Goal: Task Accomplishment & Management: Use online tool/utility

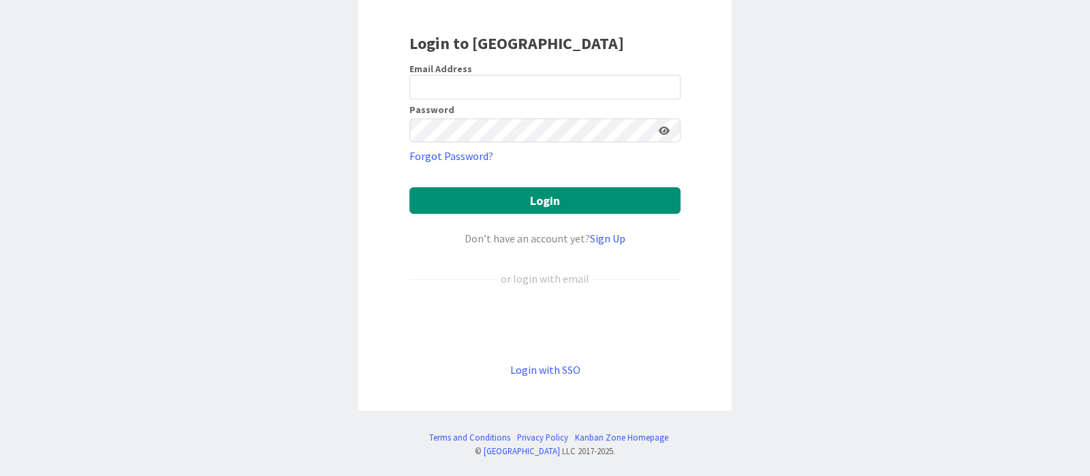
scroll to position [89, 0]
click at [569, 366] on link "Login with SSO" at bounding box center [545, 370] width 70 height 14
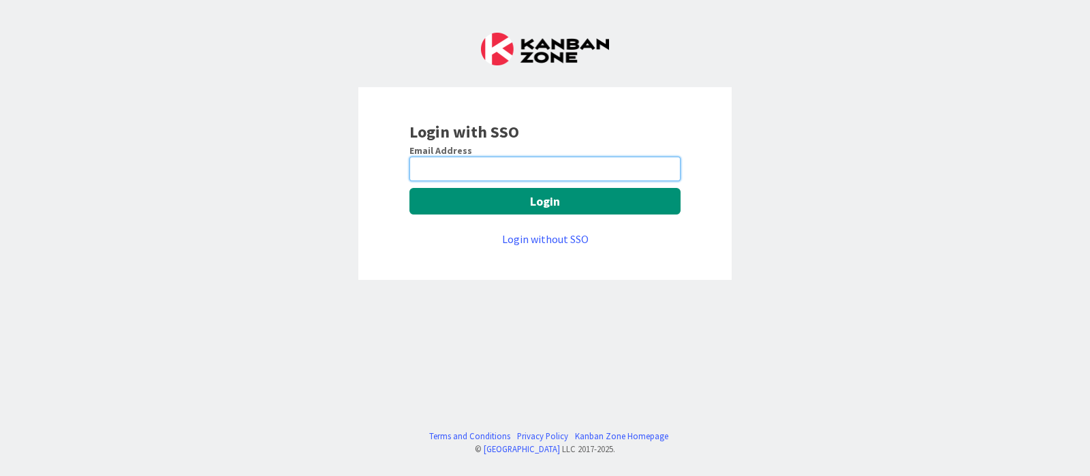
click at [553, 167] on input "email" at bounding box center [545, 169] width 271 height 25
type input "devanshi.jora@mrcglobal.com"
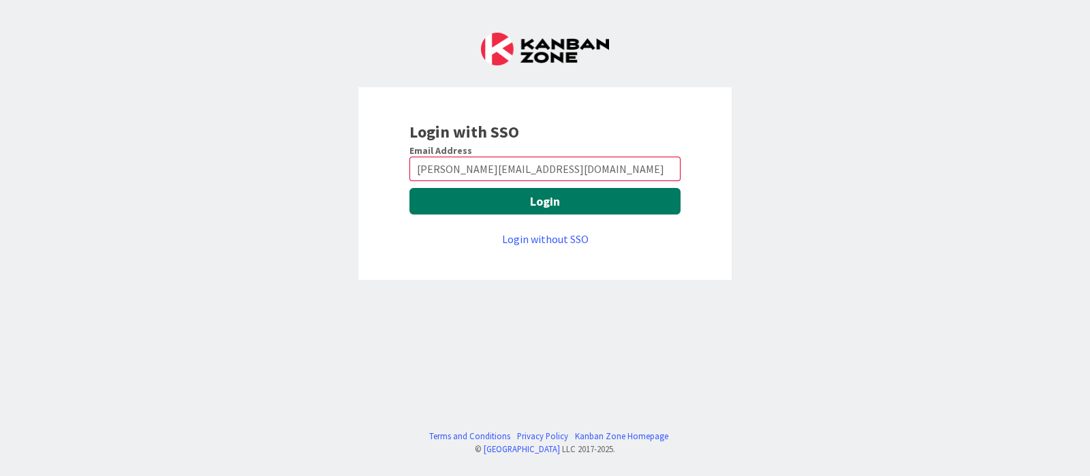
click at [560, 209] on button "Login" at bounding box center [545, 201] width 271 height 27
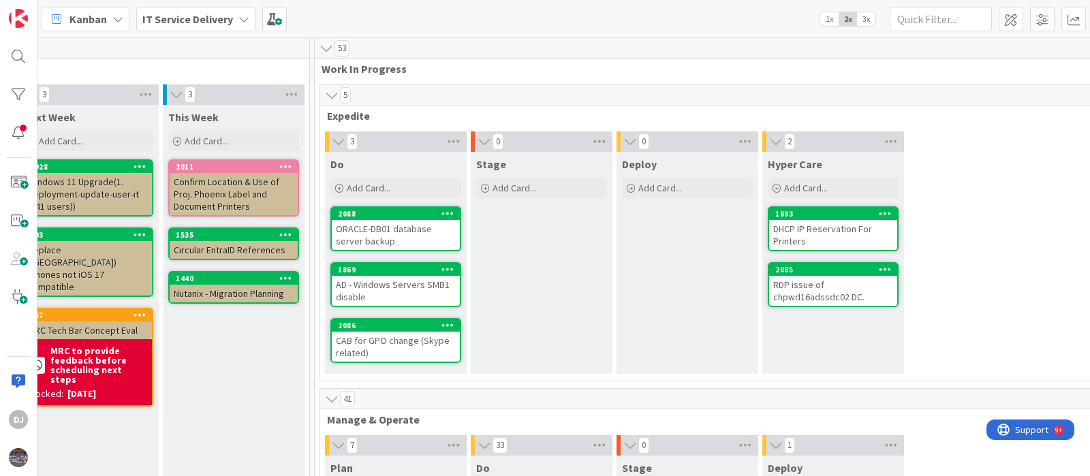
scroll to position [0, 468]
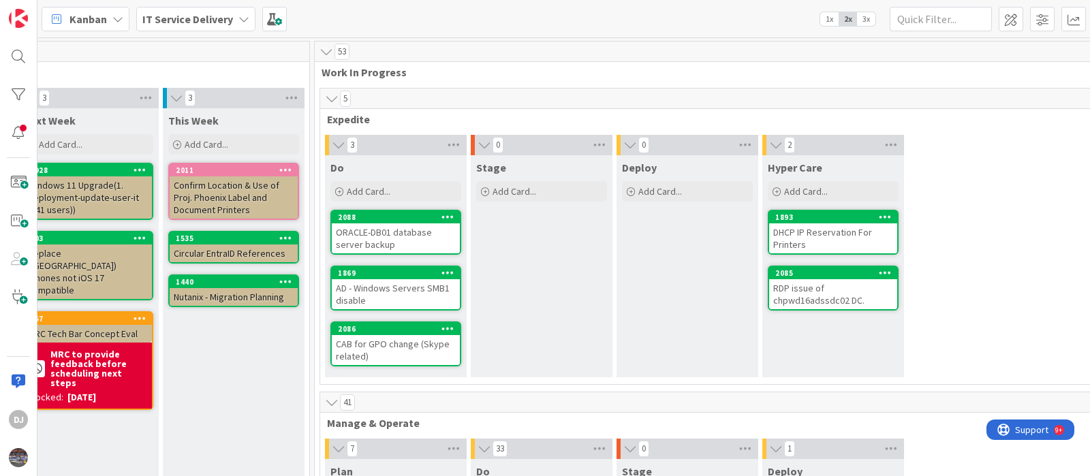
click at [423, 236] on div "ORACLE-DB01 database server backup" at bounding box center [396, 239] width 128 height 30
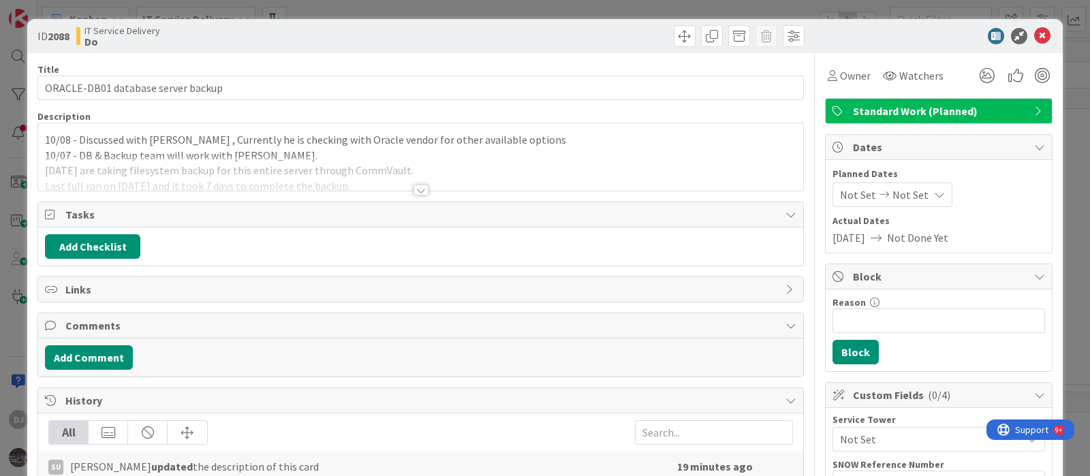
click at [457, 166] on div at bounding box center [420, 173] width 765 height 35
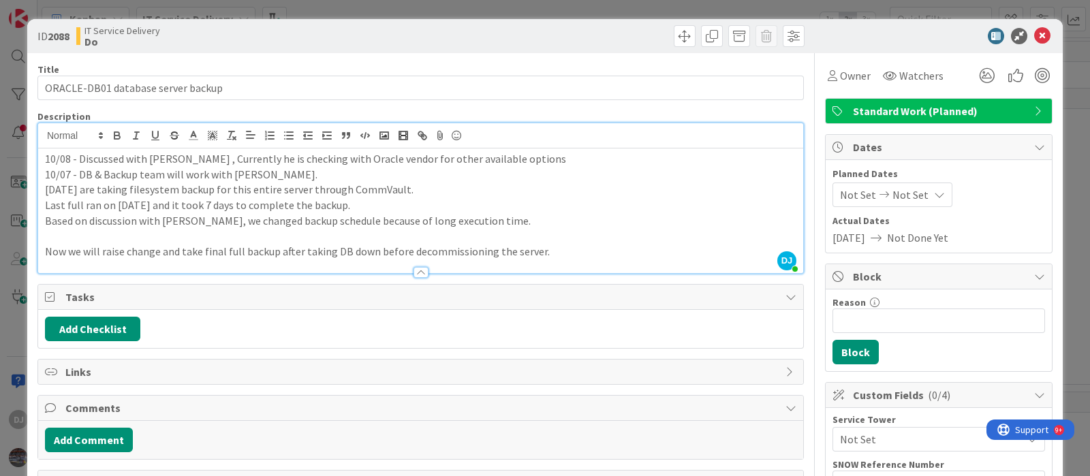
click at [463, 9] on div "ID 2088 IT Service Delivery Do Title 34 / 128 ORACLE-DB01 database server backu…" at bounding box center [545, 238] width 1090 height 476
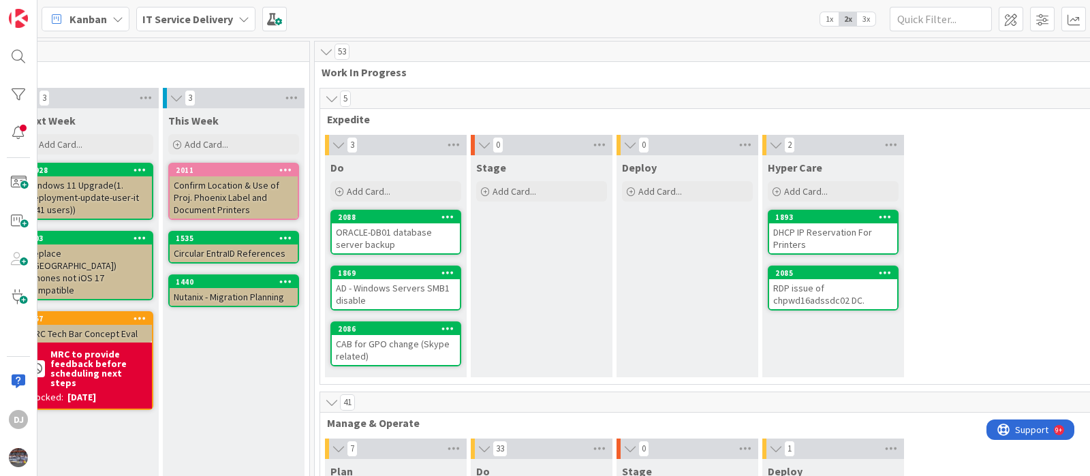
click at [419, 243] on div "ORACLE-DB01 database server backup" at bounding box center [396, 239] width 128 height 30
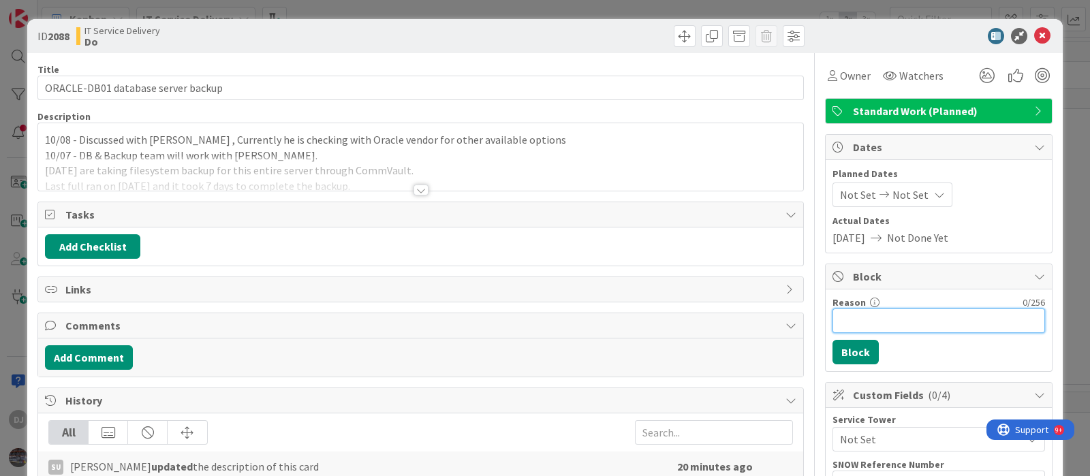
click at [833, 321] on input "Reason" at bounding box center [939, 321] width 213 height 25
type input "Blocked until next week"
click at [844, 344] on button "Block" at bounding box center [856, 352] width 46 height 25
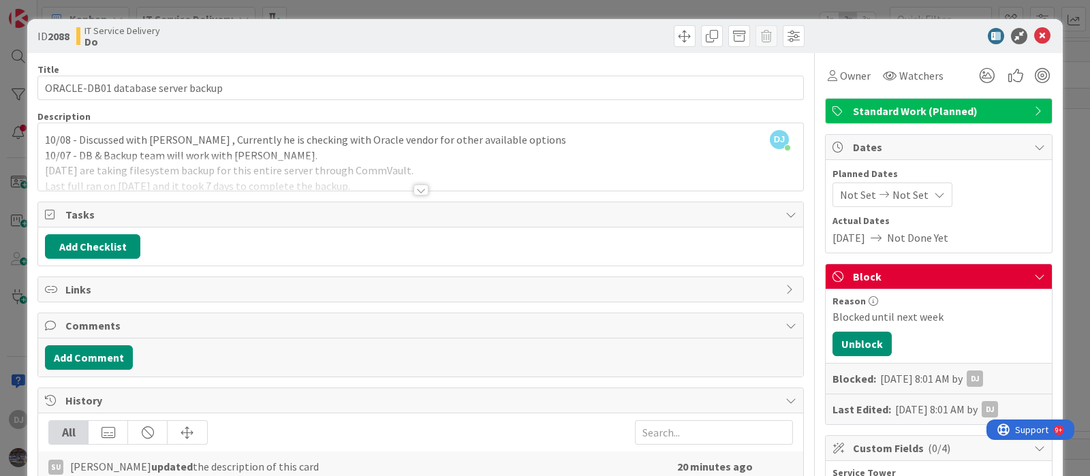
click at [551, 11] on div "ID 2088 IT Service Delivery Do Title 34 / 128 ORACLE-DB01 database server backu…" at bounding box center [545, 238] width 1090 height 476
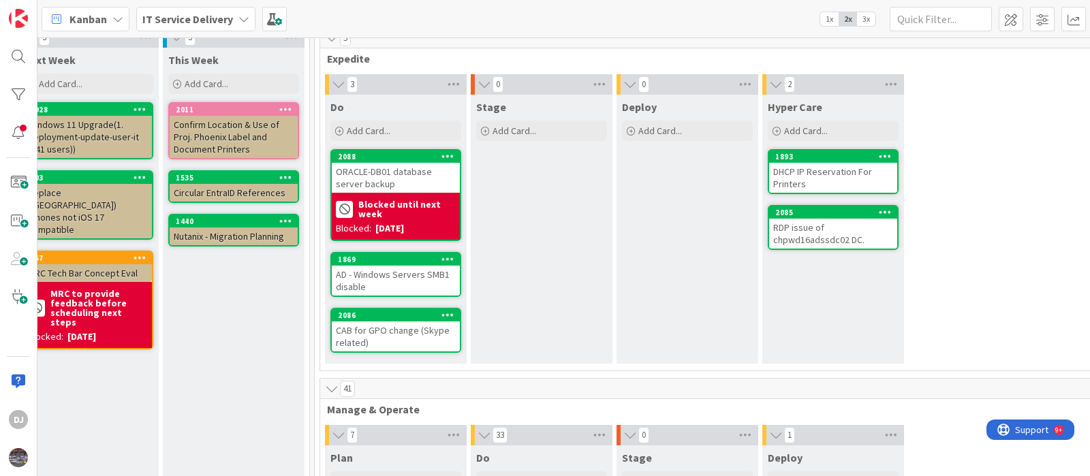
scroll to position [84, 468]
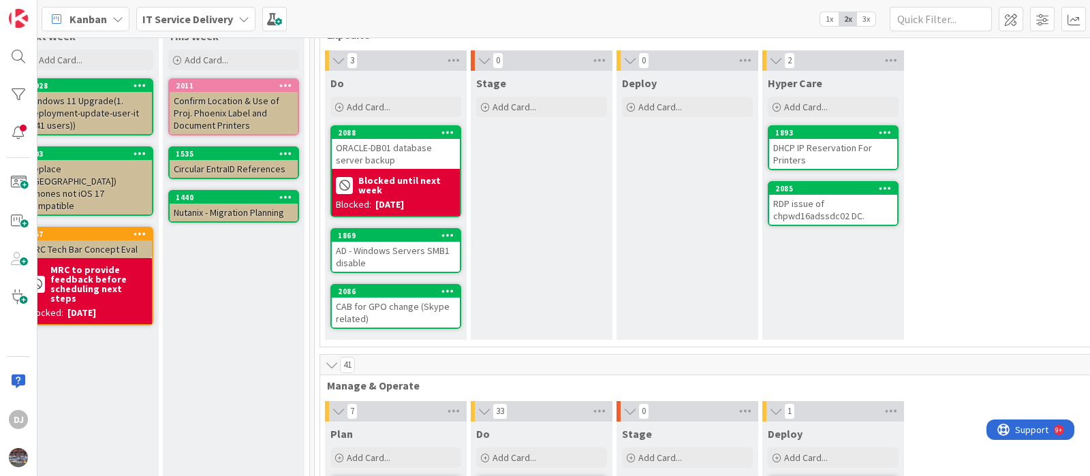
click at [382, 251] on div "AD - Windows Servers SMB1 disable" at bounding box center [396, 257] width 128 height 30
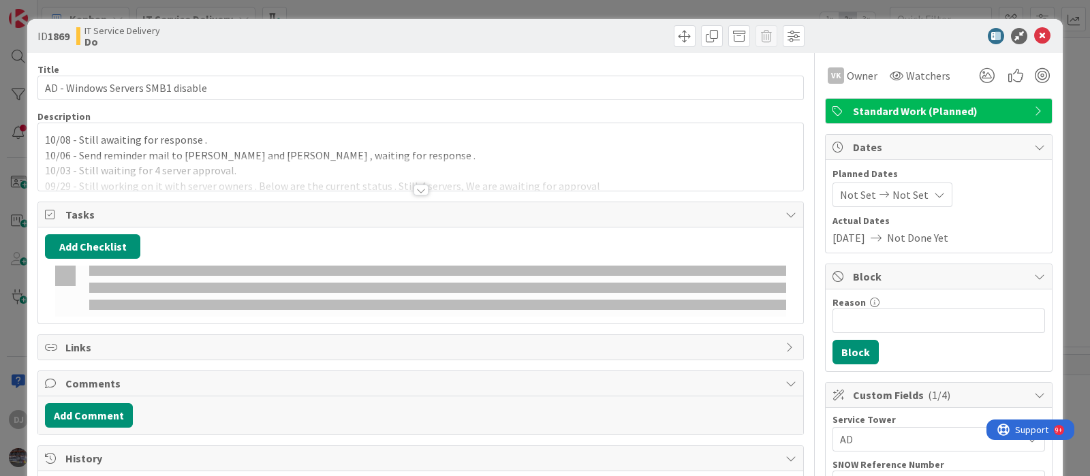
click at [463, 170] on div at bounding box center [420, 173] width 765 height 35
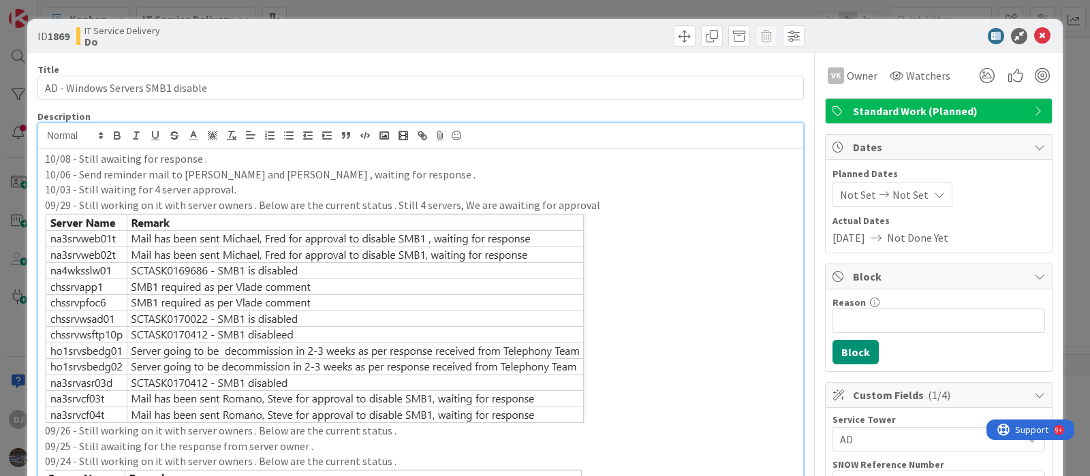
click at [545, 12] on div "ID 1869 IT Service Delivery Do Title 33 / [DATE] - Windows Servers SMB1 disable…" at bounding box center [545, 238] width 1090 height 476
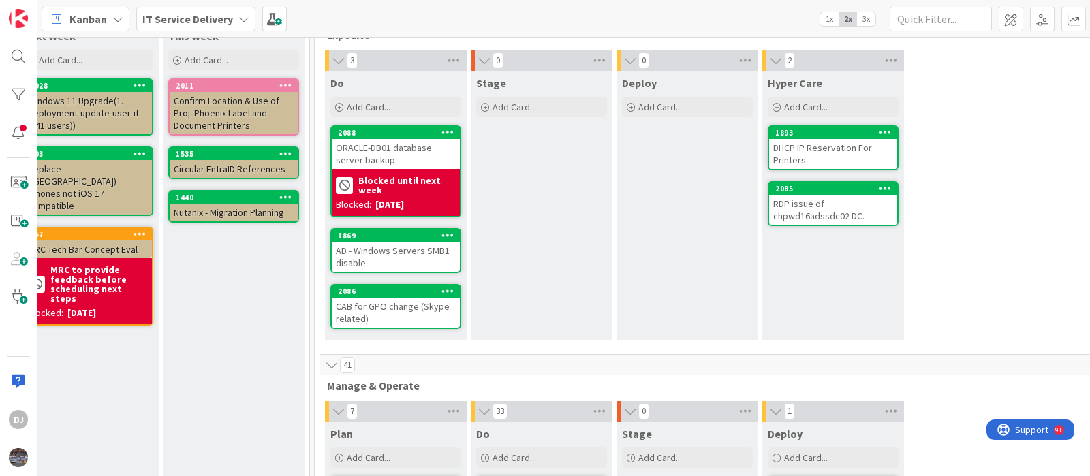
click at [444, 313] on div "CAB for GPO change (Skype related)" at bounding box center [396, 313] width 128 height 30
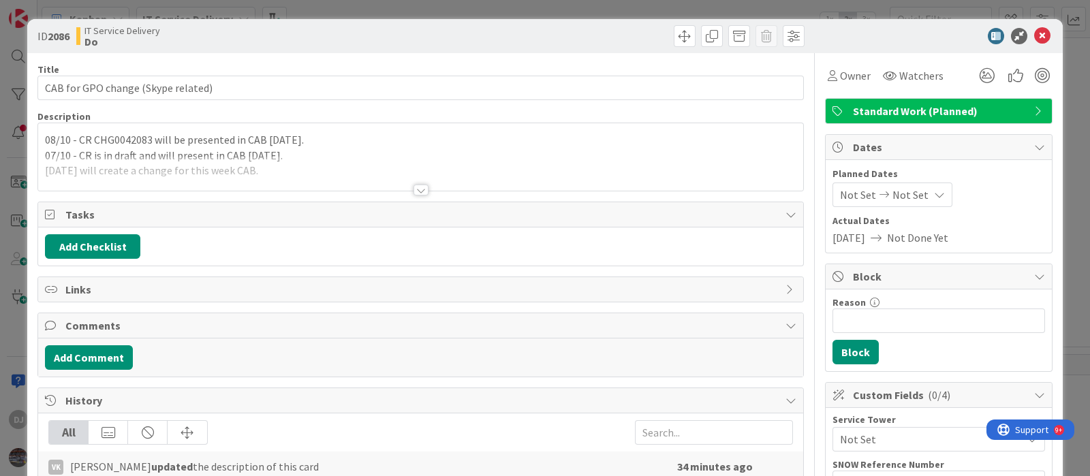
drag, startPoint x: 445, startPoint y: 243, endPoint x: 450, endPoint y: 143, distance: 100.3
click at [450, 143] on div "08/10 - CR CHG0042083 will be presented in CAB [DATE]. 07/10 - CR is in draft a…" at bounding box center [420, 156] width 765 height 67
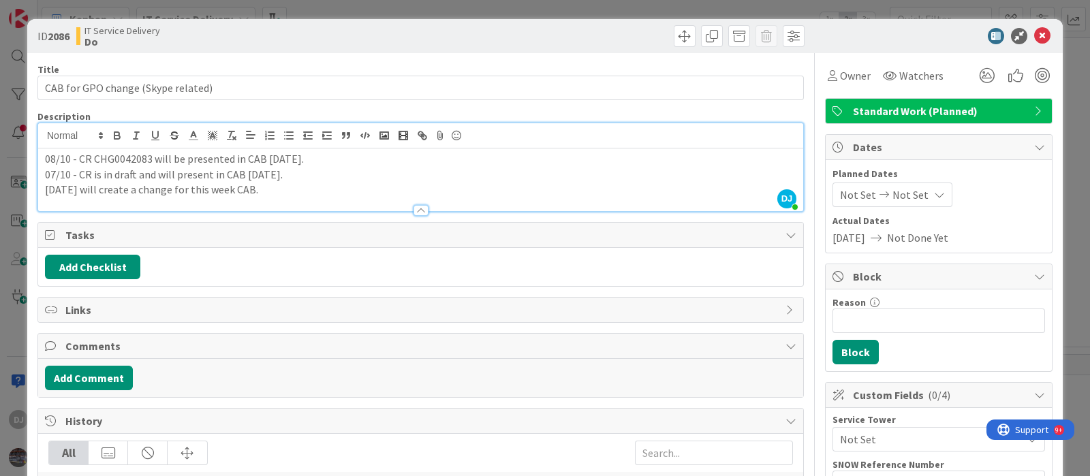
click at [557, 13] on div "ID 2086 IT Service Delivery Do Title 34 / 128 CAB for GPO change (Skype related…" at bounding box center [545, 238] width 1090 height 476
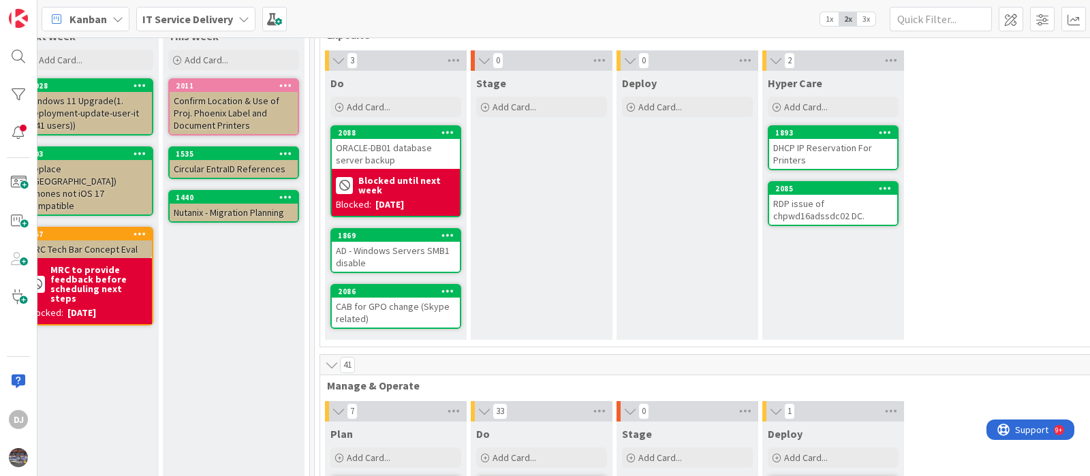
click at [815, 142] on div "DHCP IP Reservation For Printers" at bounding box center [833, 154] width 128 height 30
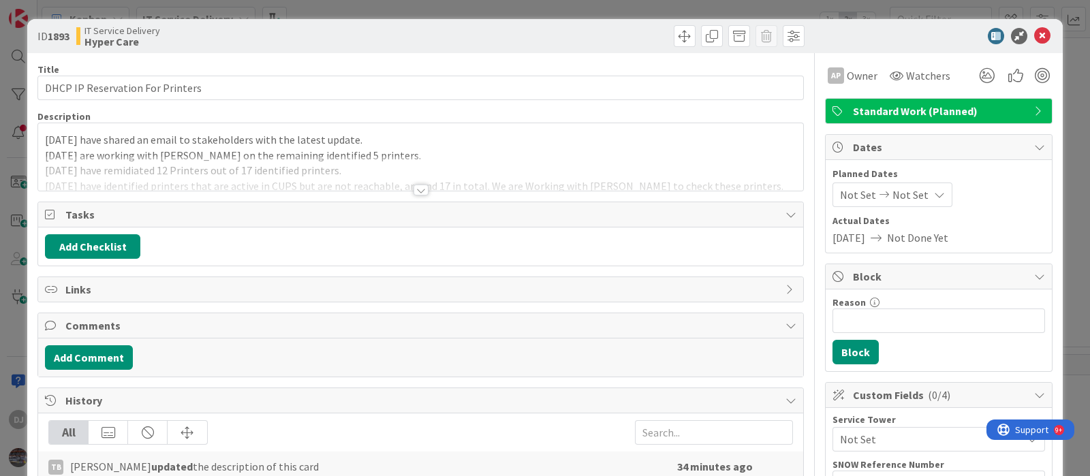
click at [713, 183] on div at bounding box center [420, 173] width 765 height 35
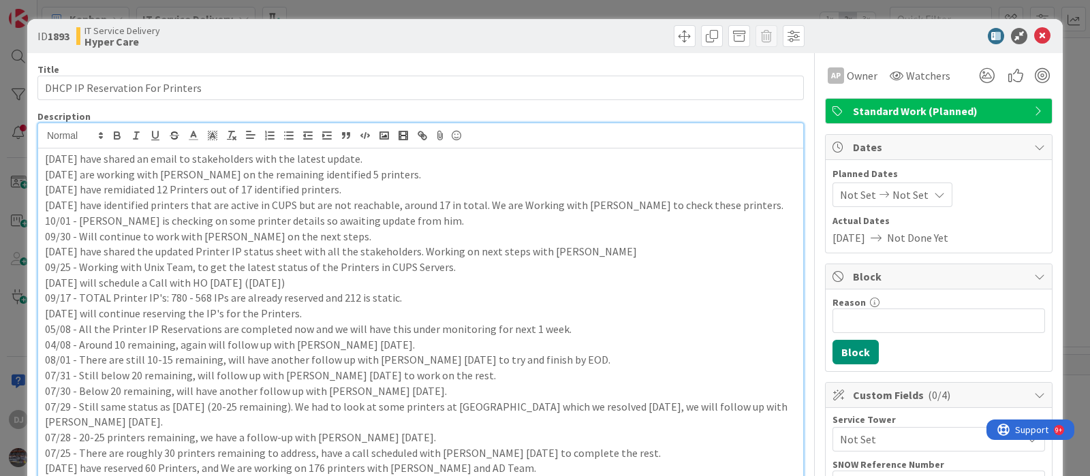
click at [557, 5] on div "ID 1893 IT Service Delivery Hyper Care Title 32 / 128 DHCP IP Reservation For P…" at bounding box center [545, 238] width 1090 height 476
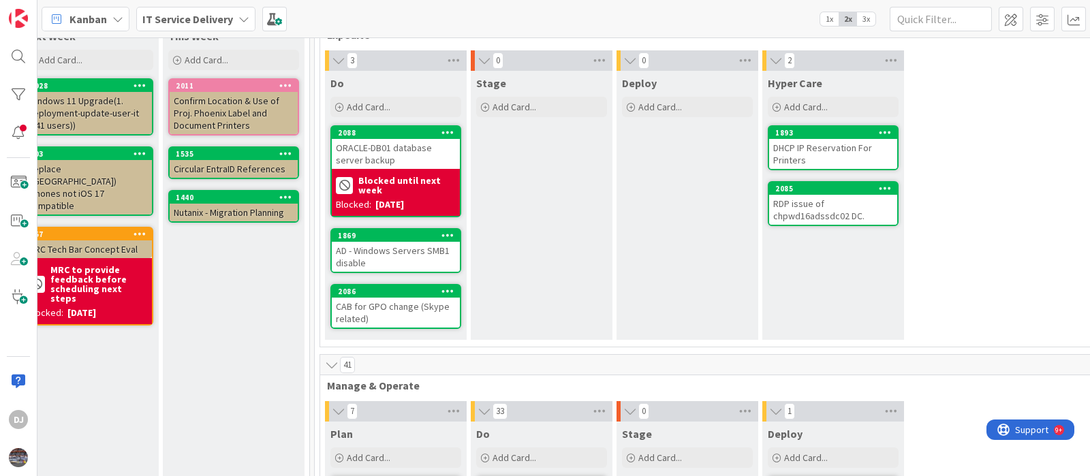
click at [792, 148] on div "DHCP IP Reservation For Printers" at bounding box center [833, 154] width 128 height 30
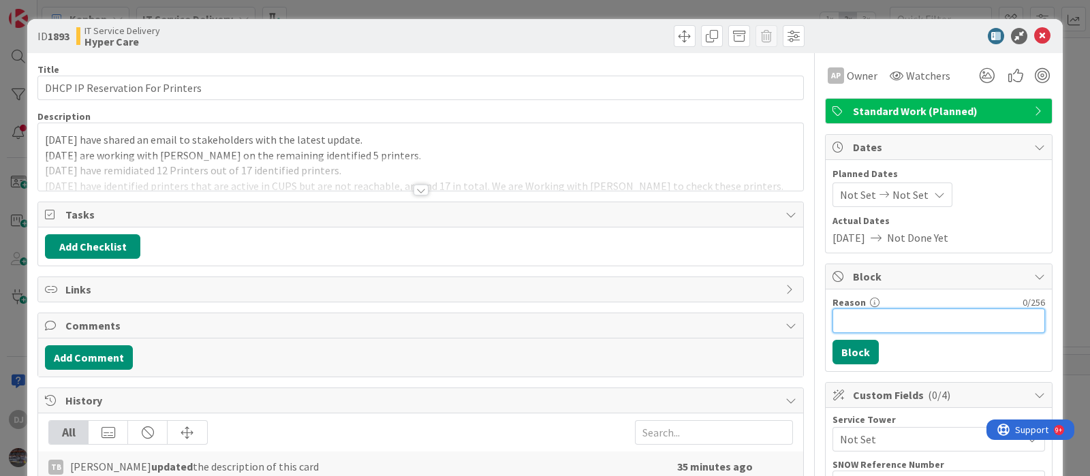
click at [834, 320] on input "Reason" at bounding box center [939, 321] width 213 height 25
type input "Blocked for 2 weeks"
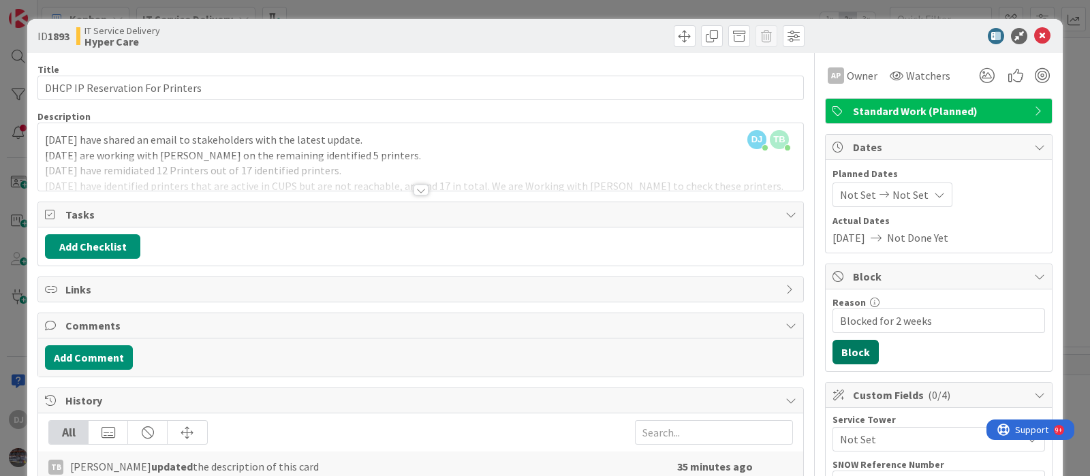
click at [838, 341] on button "Block" at bounding box center [856, 352] width 46 height 25
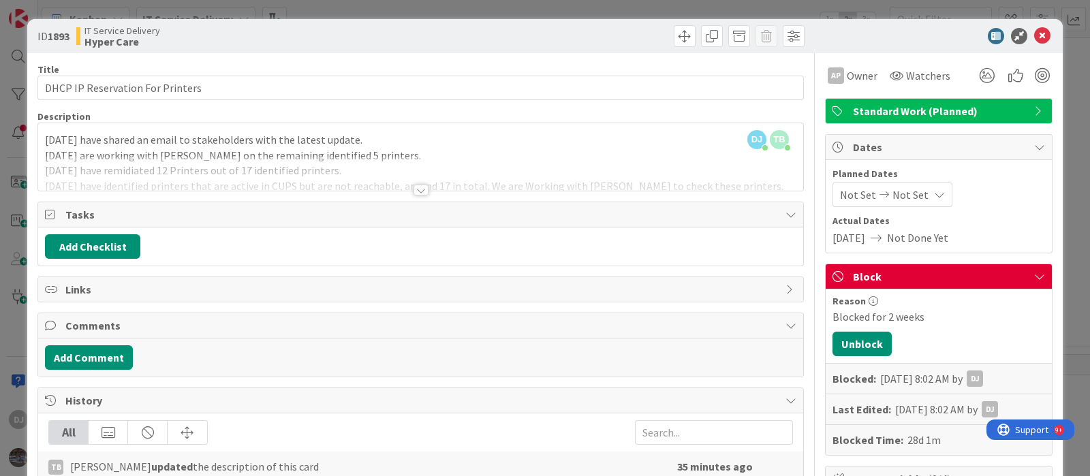
click at [523, 10] on div "ID 1893 IT Service Delivery Hyper Care Title 32 / 128 DHCP IP Reservation For P…" at bounding box center [545, 238] width 1090 height 476
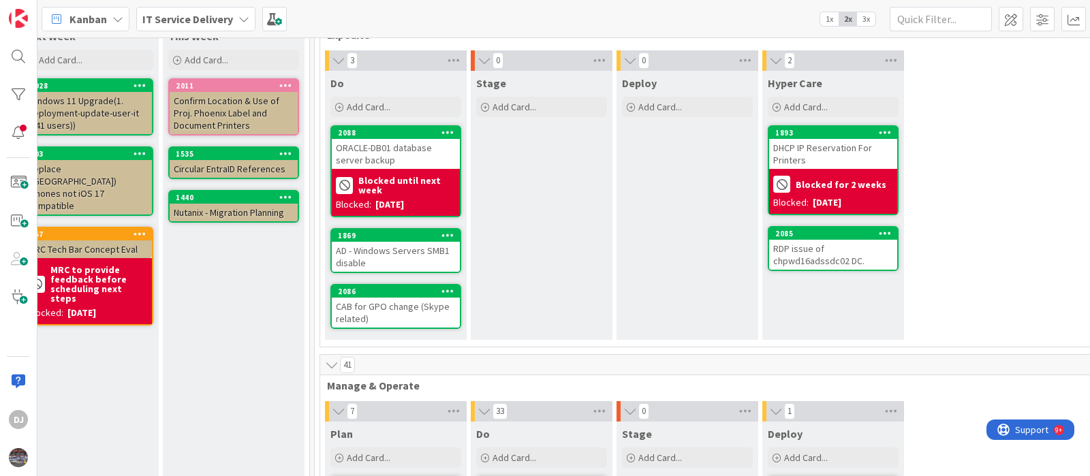
click at [838, 257] on div "RDP issue of chpwd16adssdc02 DC." at bounding box center [833, 255] width 128 height 30
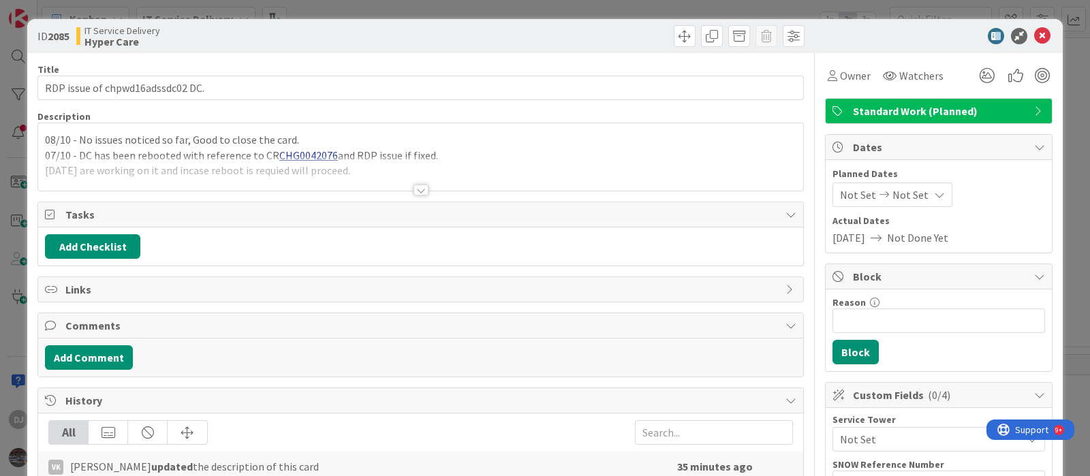
click at [532, 158] on div at bounding box center [420, 173] width 765 height 35
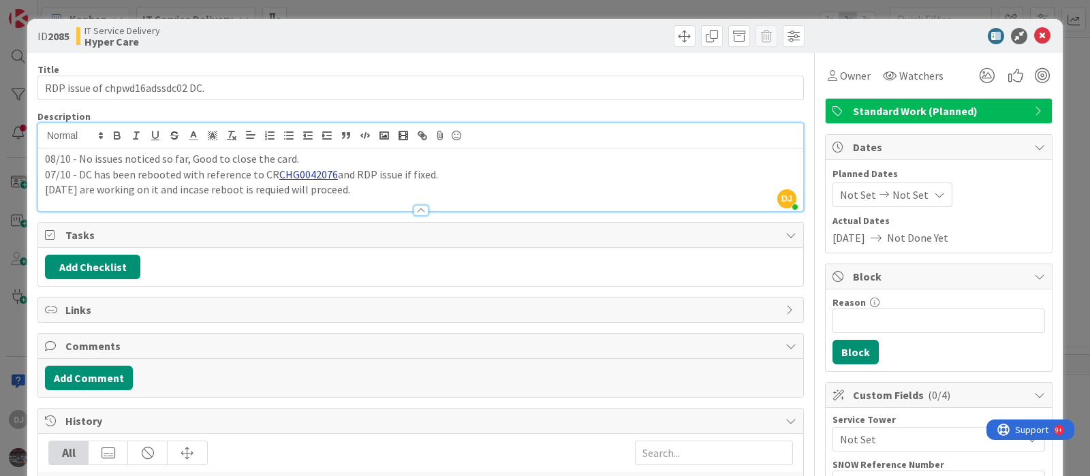
drag, startPoint x: 499, startPoint y: 13, endPoint x: 508, endPoint y: 29, distance: 18.3
click at [499, 13] on div "ID 2085 IT Service Delivery Hyper Care Title 32 / 128 RDP issue of chpwd16adssd…" at bounding box center [545, 238] width 1090 height 476
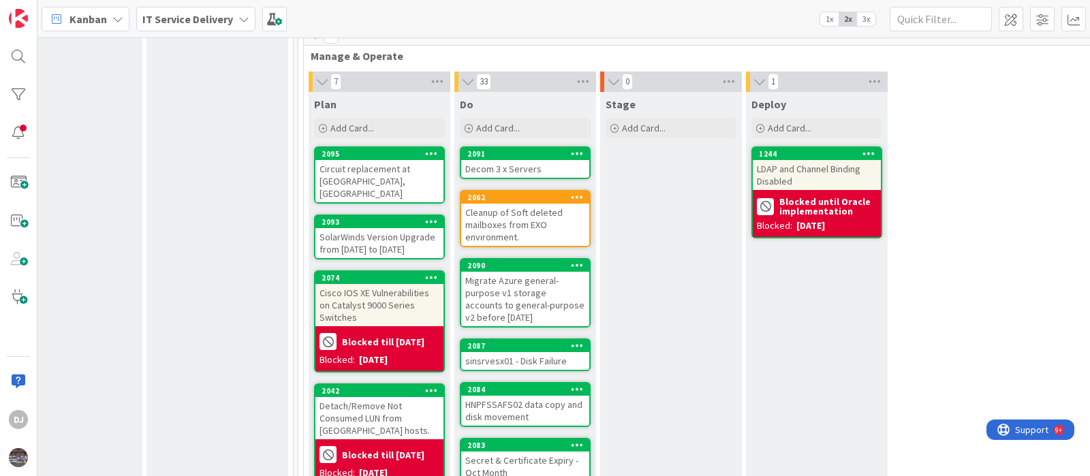
scroll to position [426, 484]
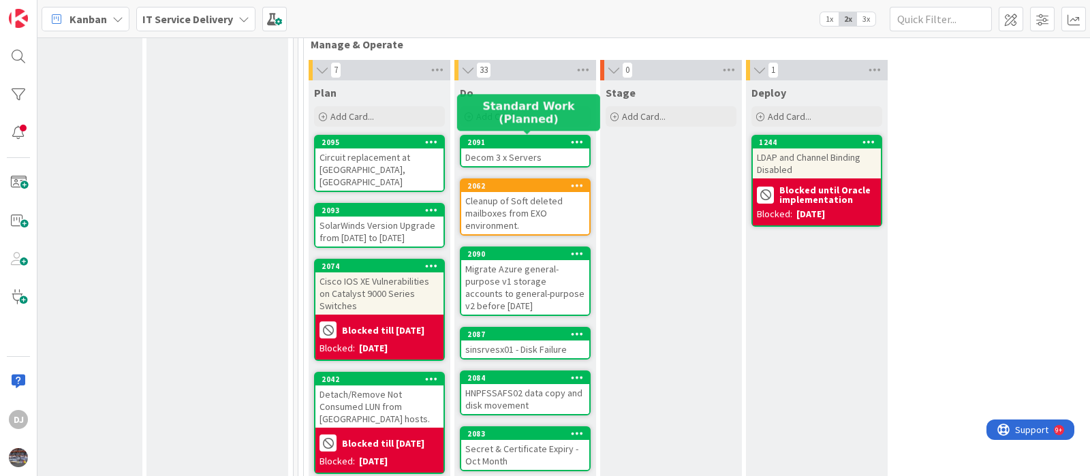
click at [550, 141] on div "2091" at bounding box center [528, 143] width 122 height 10
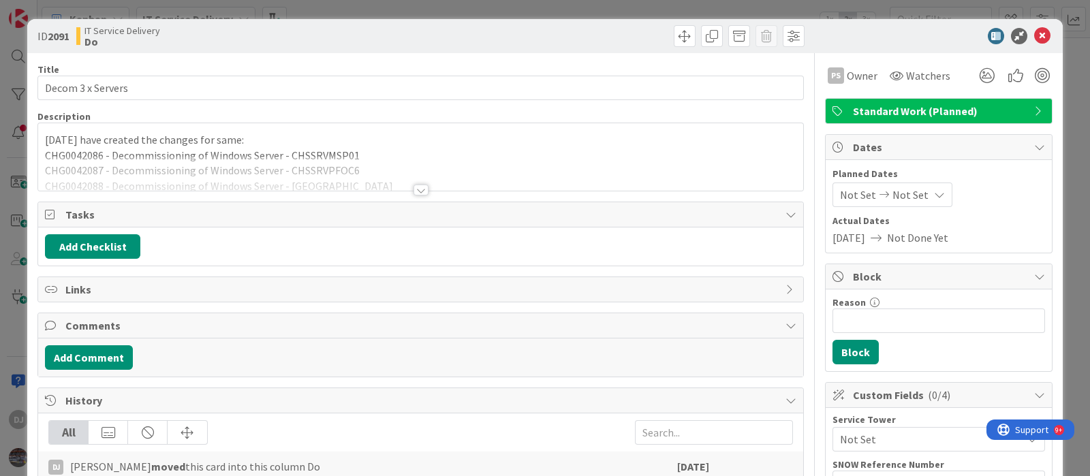
click at [527, 172] on div at bounding box center [420, 173] width 765 height 35
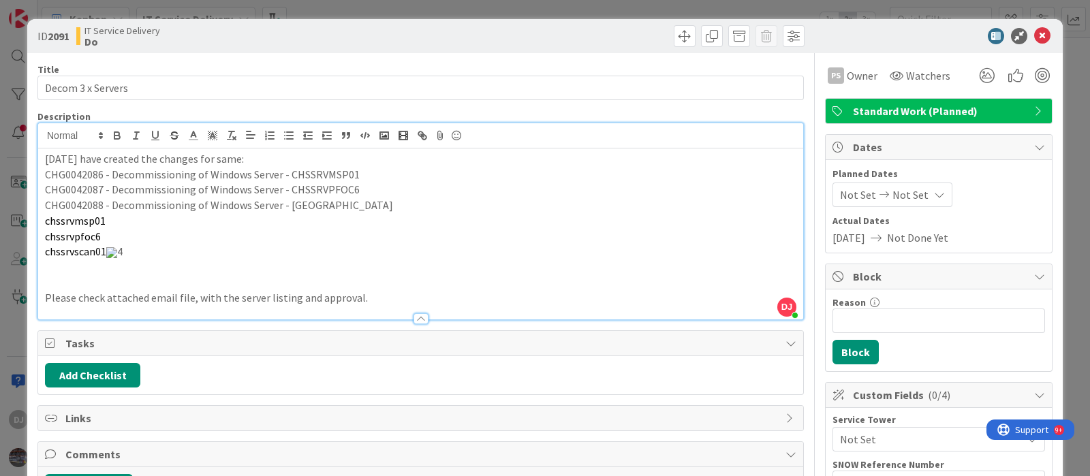
click at [598, 8] on div "ID 2091 IT Service Delivery Do Title 17 / 128 Decom 3 x Servers Description DJ …" at bounding box center [545, 238] width 1090 height 476
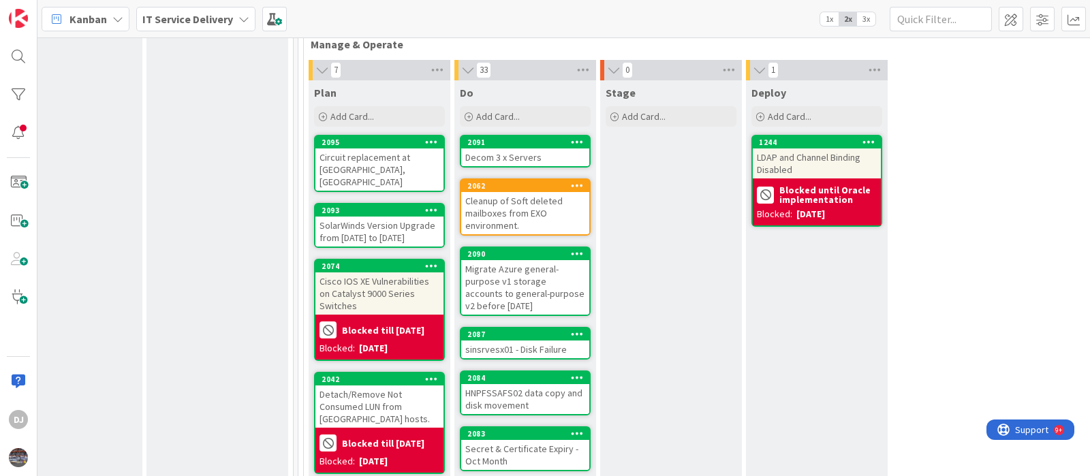
click at [565, 222] on div "Cleanup of Soft deleted mailboxes from EXO environment." at bounding box center [525, 213] width 128 height 42
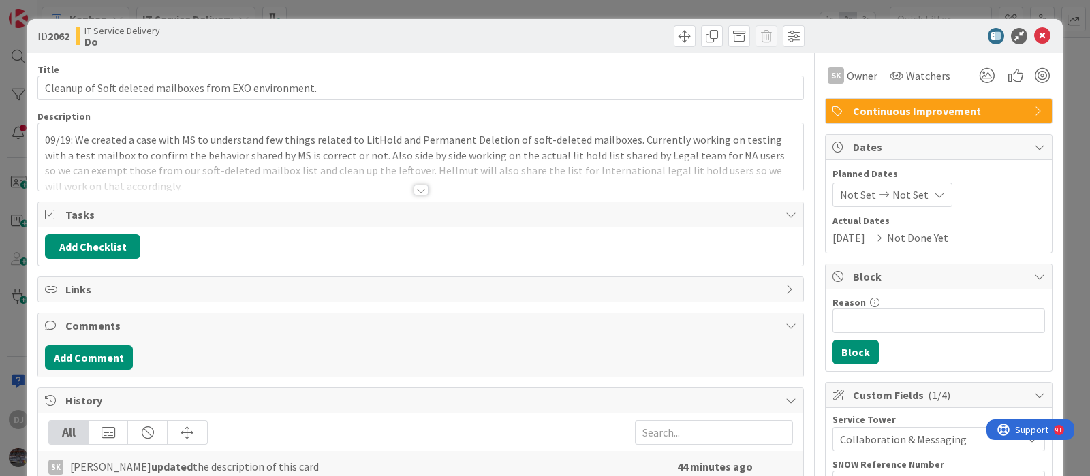
click at [581, 171] on div at bounding box center [420, 173] width 765 height 35
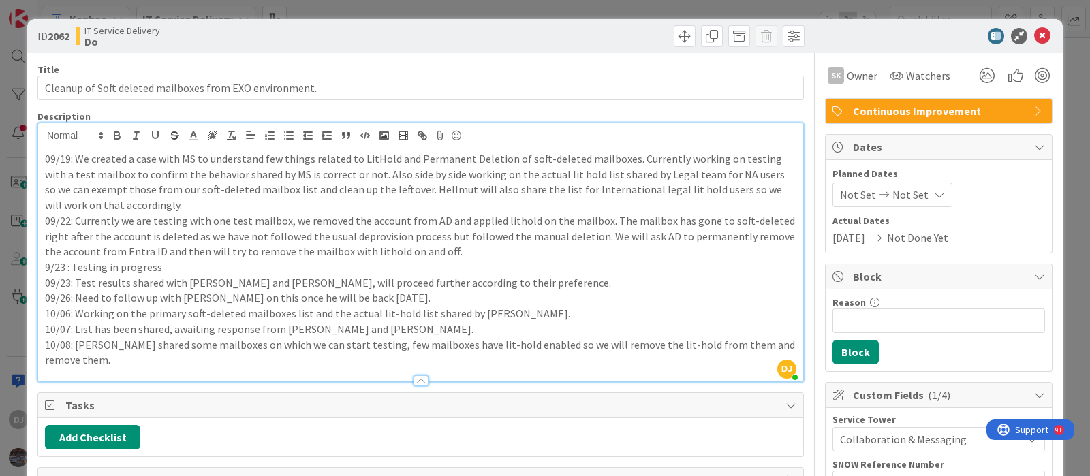
click at [564, 11] on div "ID 2062 IT Service Delivery Do Title 55 / 128 Cleanup of Soft deleted mailboxes…" at bounding box center [545, 238] width 1090 height 476
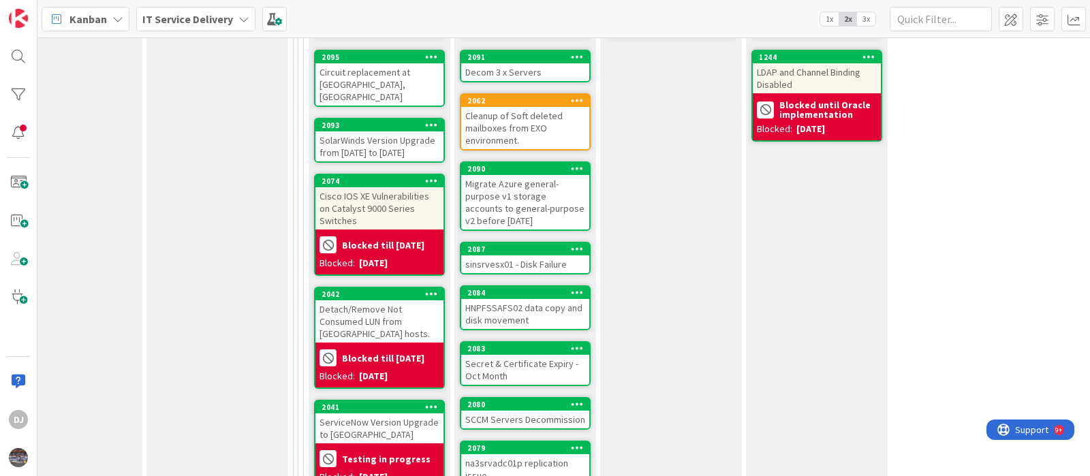
click at [555, 214] on div "Migrate Azure general-purpose v1 storage accounts to general-purpose v2 before …" at bounding box center [525, 202] width 128 height 55
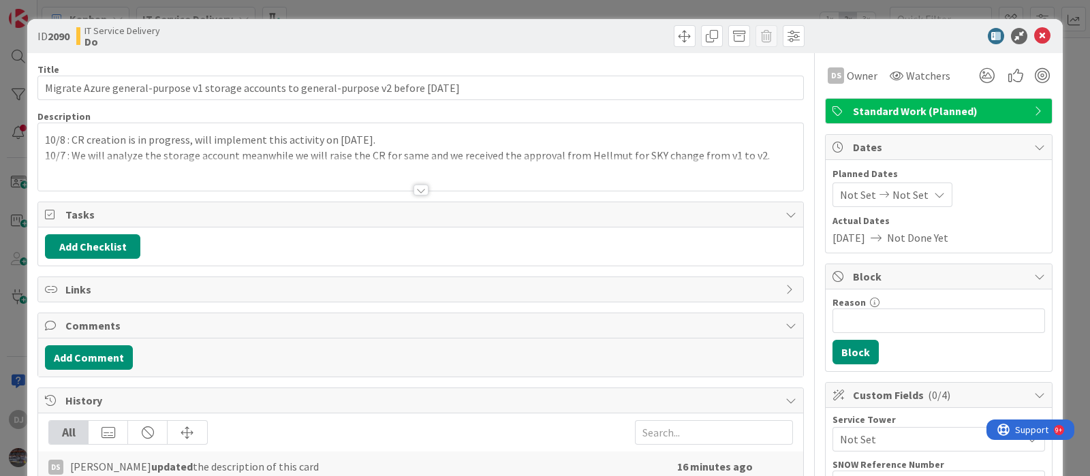
click at [523, 164] on div at bounding box center [420, 173] width 765 height 35
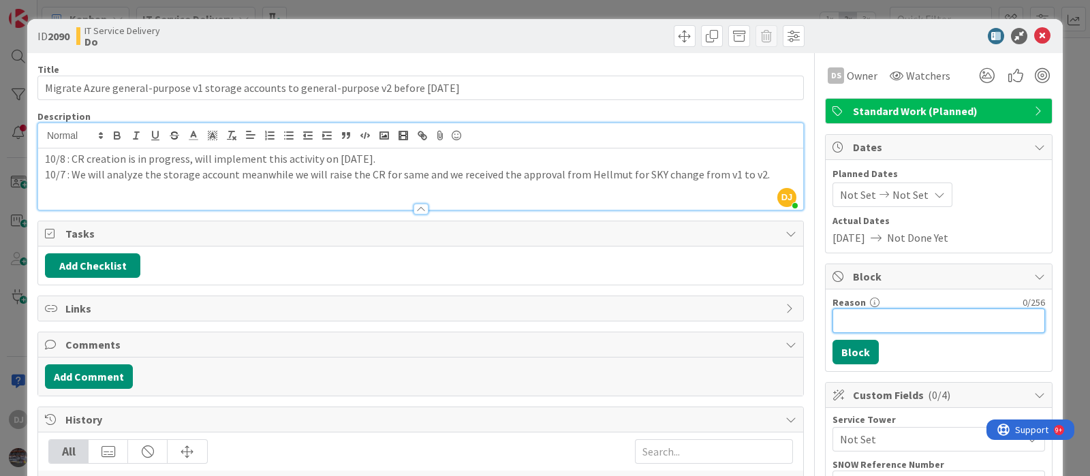
click at [865, 328] on input "Reason" at bounding box center [939, 321] width 213 height 25
type input "Blocked till Wed"
click at [852, 353] on button "Block" at bounding box center [856, 352] width 46 height 25
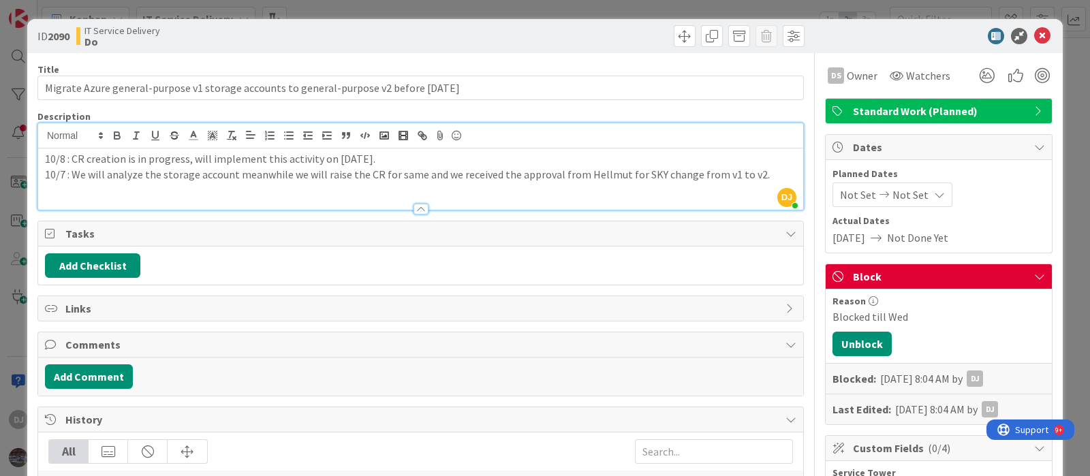
click at [565, 6] on div "ID 2090 IT Service Delivery Do Title 94 / 128 Migrate Azure general-purpose v1 …" at bounding box center [545, 238] width 1090 height 476
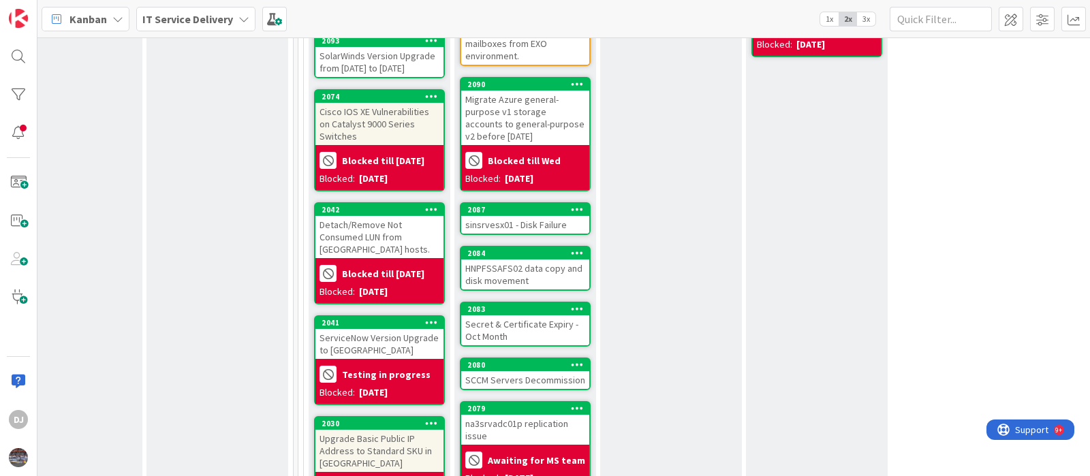
click at [546, 222] on div "sinsrvesx01 - Disk Failure" at bounding box center [525, 225] width 128 height 18
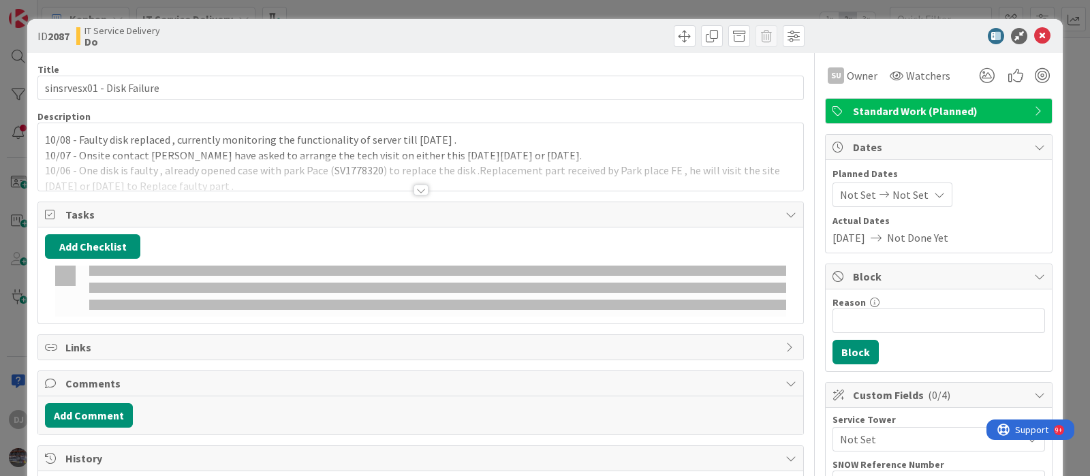
click at [474, 175] on div at bounding box center [420, 173] width 765 height 35
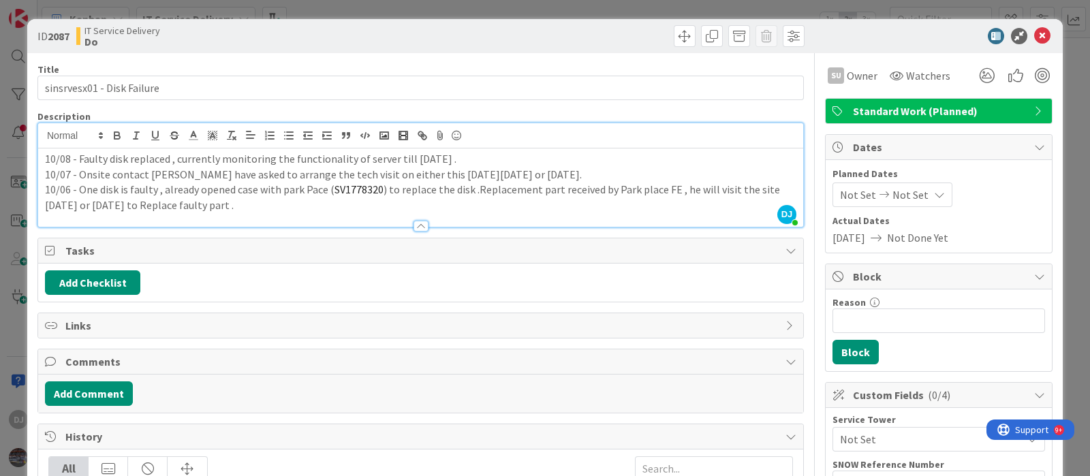
click at [531, 5] on div "ID 2087 IT Service Delivery Do Title 27 / 128 sinsrvesx01 - Disk Failure Descri…" at bounding box center [545, 238] width 1090 height 476
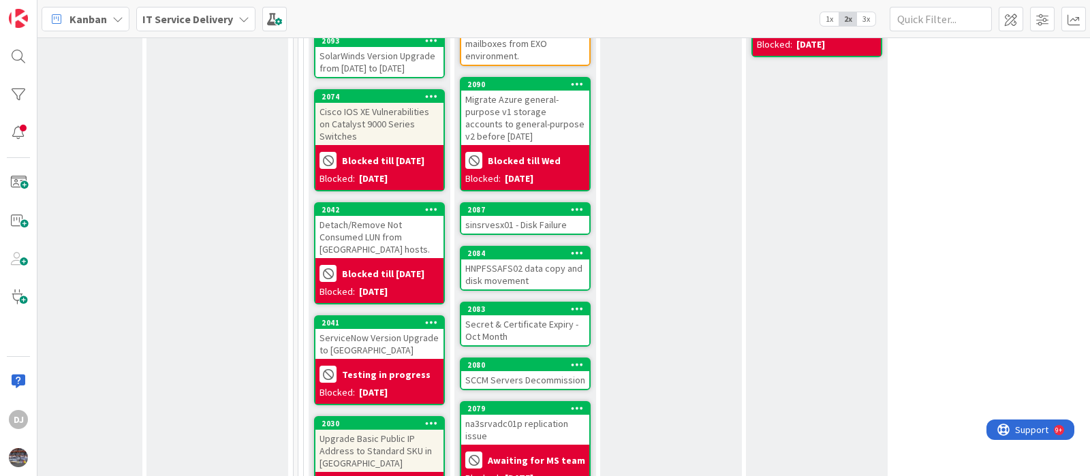
click at [563, 280] on div "HNPFSSAFS02 data copy and disk movement" at bounding box center [525, 275] width 128 height 30
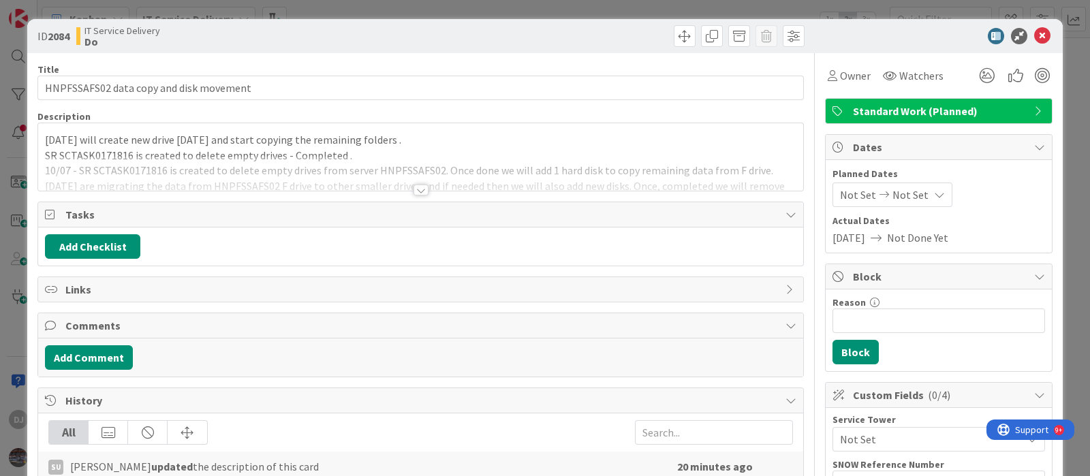
click at [457, 179] on div at bounding box center [420, 173] width 765 height 35
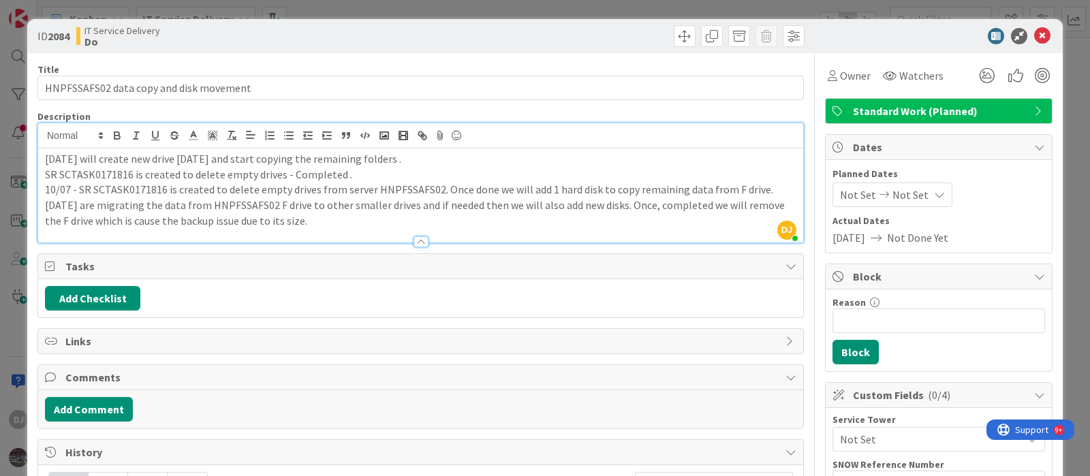
click at [596, 10] on div "ID 2084 IT Service Delivery Do Title 39 / 128 HNPFSSAFS02 data copy and disk mo…" at bounding box center [545, 238] width 1090 height 476
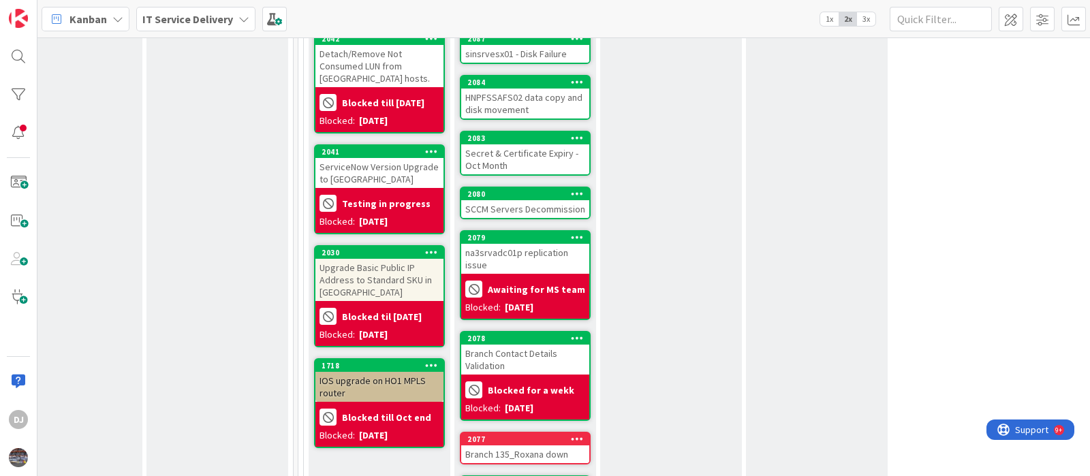
click at [534, 161] on div "Secret & Certificate Expiry - Oct Month" at bounding box center [525, 159] width 128 height 30
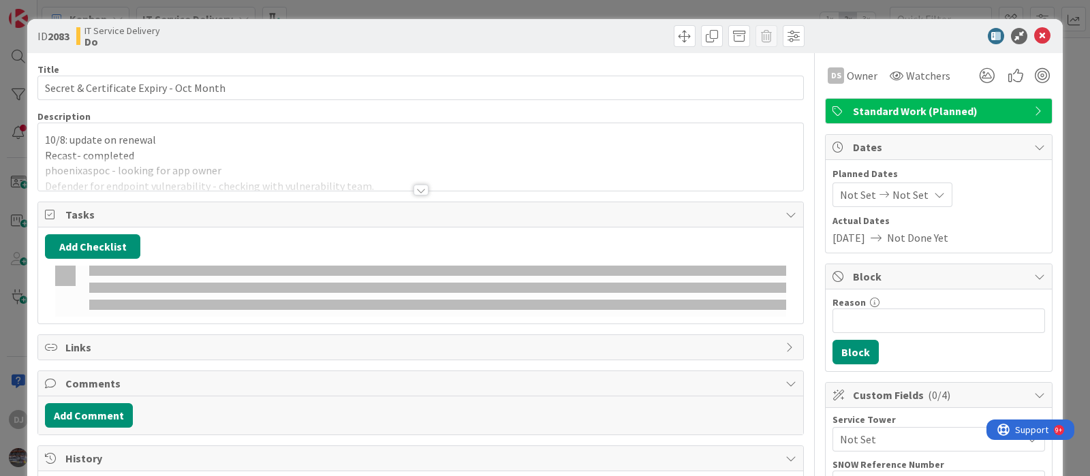
click at [549, 144] on p "10/8: update on renewal" at bounding box center [421, 140] width 752 height 16
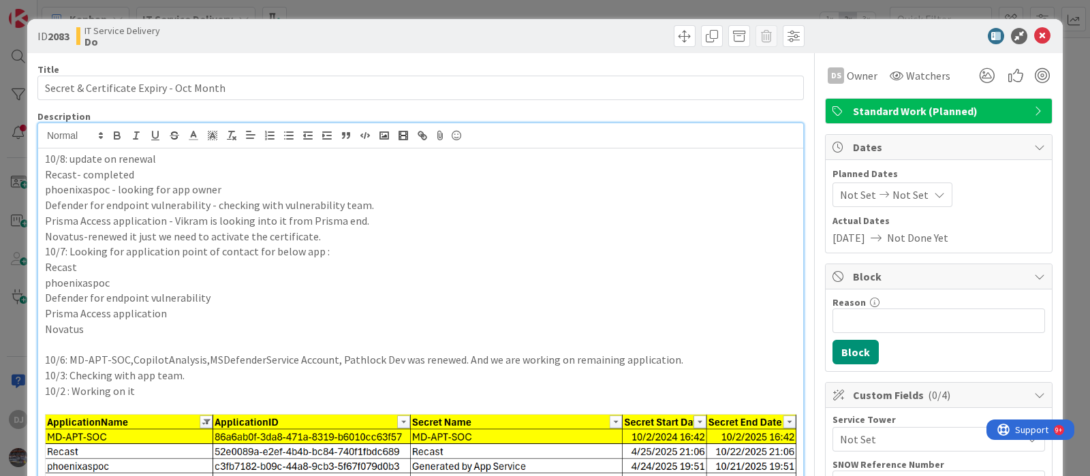
click at [518, 5] on div "ID 2083 IT Service Delivery Do Title 39 / 128 Secret & Certificate Expiry - Oct…" at bounding box center [545, 238] width 1090 height 476
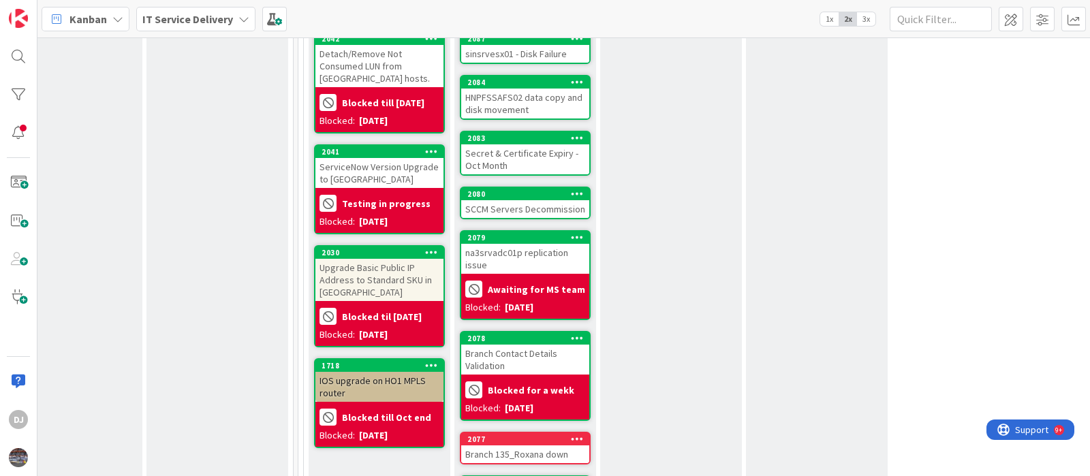
click at [538, 206] on div "SCCM Servers Decommission" at bounding box center [525, 209] width 128 height 18
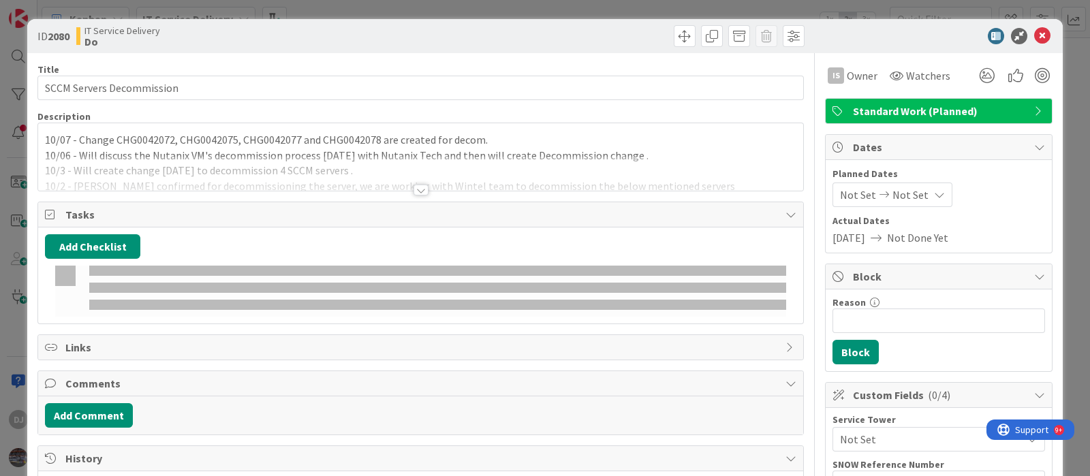
drag, startPoint x: 537, startPoint y: 201, endPoint x: 526, endPoint y: 155, distance: 46.9
click at [526, 156] on div at bounding box center [420, 173] width 765 height 35
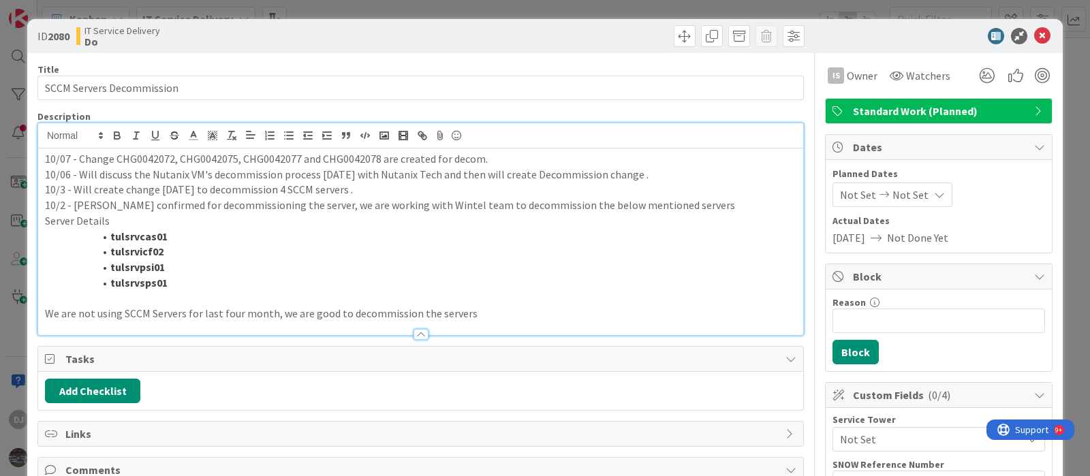
drag, startPoint x: 526, startPoint y: 155, endPoint x: 428, endPoint y: 202, distance: 108.5
click at [428, 202] on p "10/2 - [PERSON_NAME] confirmed for decommissioning the server, we are working w…" at bounding box center [421, 206] width 752 height 16
click at [609, 12] on div "ID 2080 IT Service Delivery Do Title 25 / 128 SCCM Servers Decommission Descrip…" at bounding box center [545, 238] width 1090 height 476
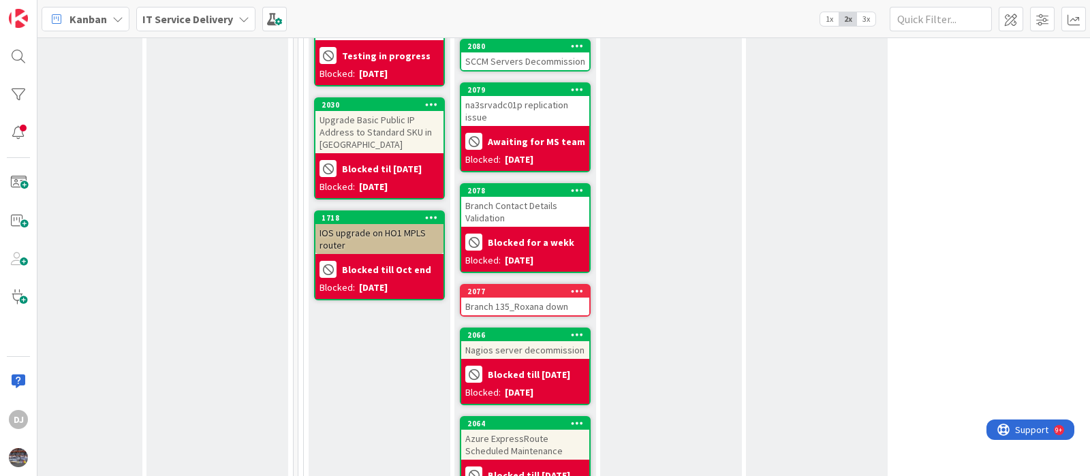
scroll to position [937, 484]
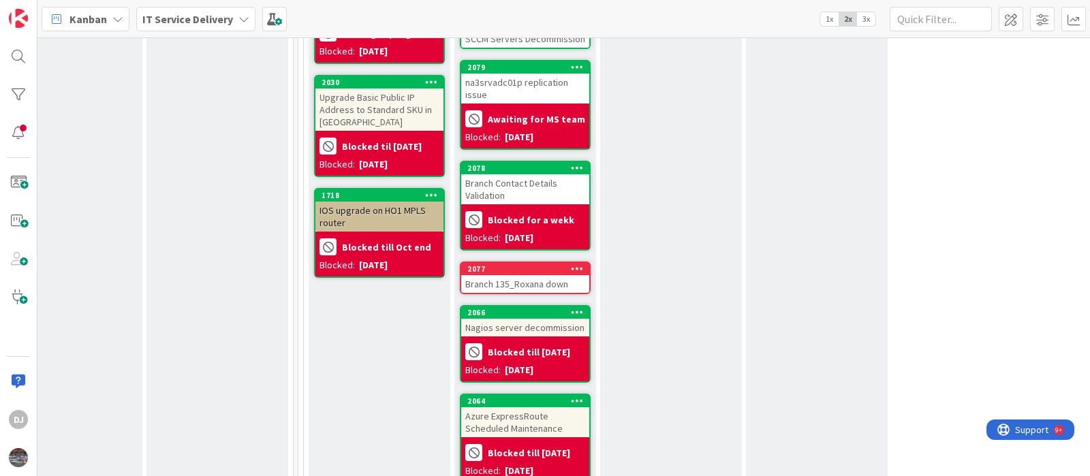
click at [561, 187] on div "Branch Contact Details Validation" at bounding box center [525, 189] width 128 height 30
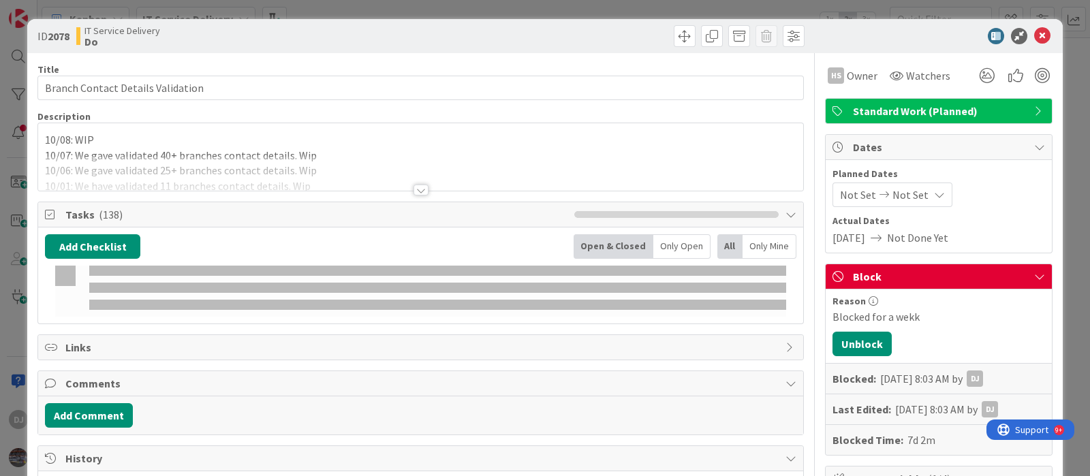
drag, startPoint x: 547, startPoint y: 168, endPoint x: 600, endPoint y: 159, distance: 53.9
click at [547, 168] on div at bounding box center [420, 173] width 765 height 35
click at [426, 179] on p "10/06: We gave validated 25+ branches contact details. Wip" at bounding box center [421, 171] width 752 height 16
click at [417, 179] on p "10/06: We gave validated 25+ branches contact details. Wip" at bounding box center [421, 171] width 752 height 16
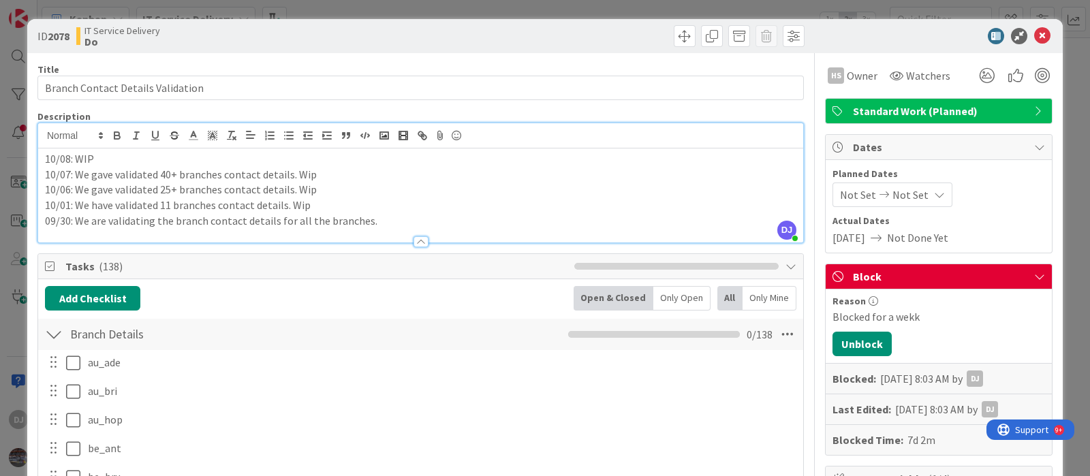
click at [434, 7] on div "ID 2078 IT Service Delivery Do Title 33 / 128 Branch Contact Details Validation…" at bounding box center [545, 238] width 1090 height 476
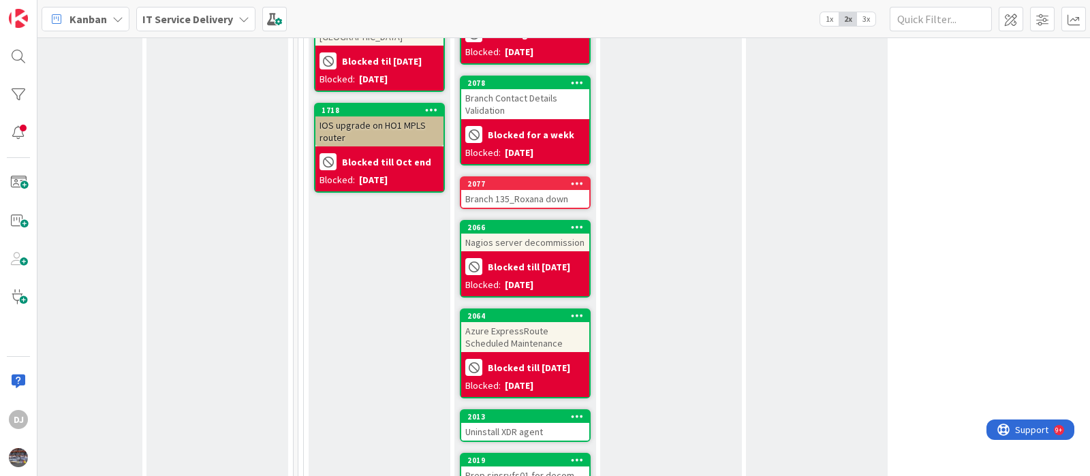
click at [551, 190] on div "Branch 135_Roxana down" at bounding box center [525, 199] width 128 height 18
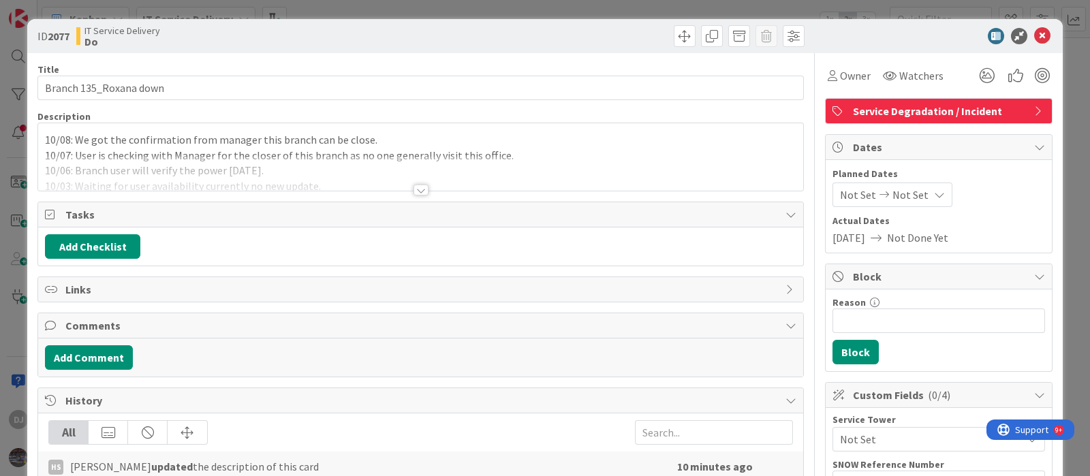
click at [551, 186] on div at bounding box center [420, 173] width 765 height 35
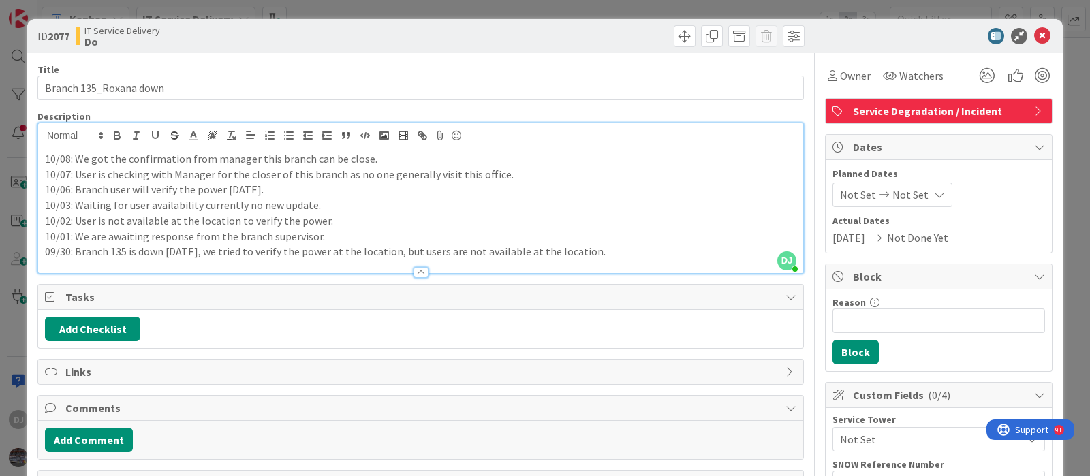
click at [515, 12] on div "ID 2077 IT Service Delivery Do Title 22 / 128 Branch 135_Roxana down Descriptio…" at bounding box center [545, 238] width 1090 height 476
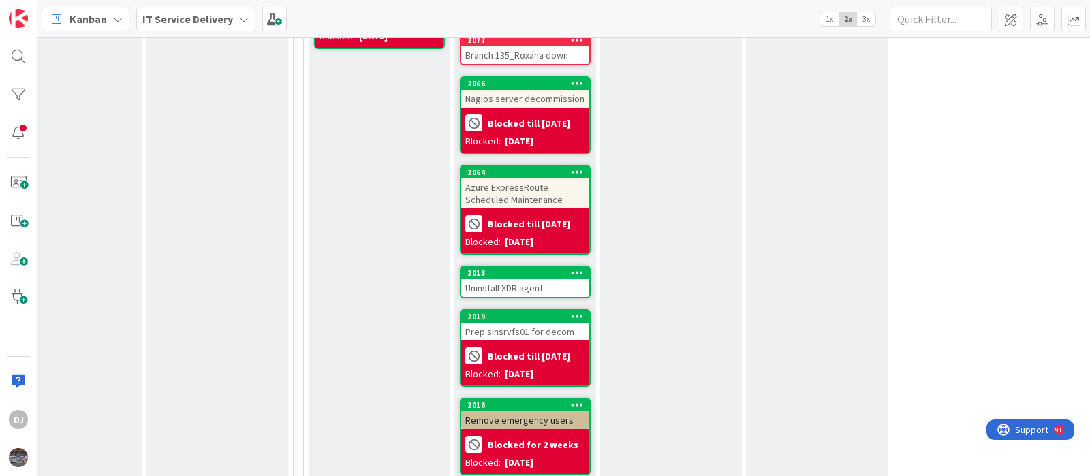
scroll to position [1192, 484]
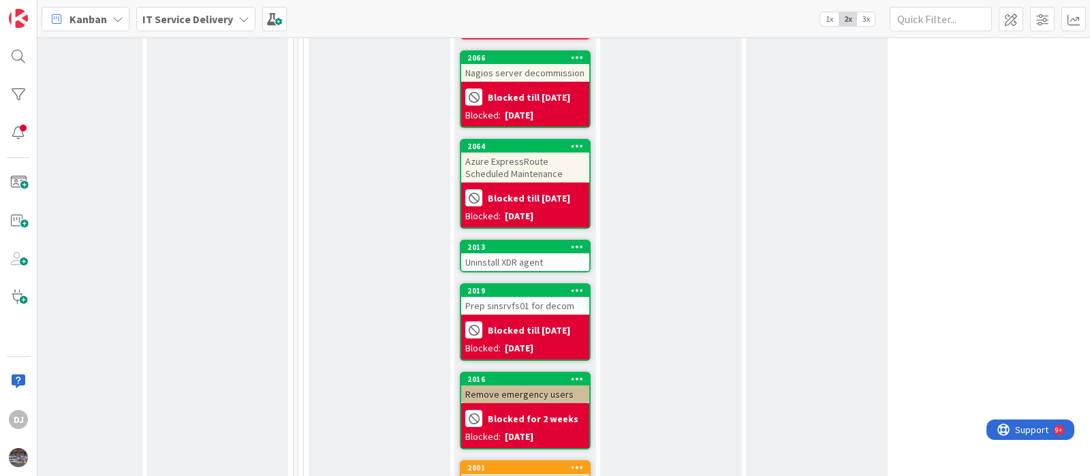
click at [532, 258] on div "Uninstall XDR agent" at bounding box center [525, 262] width 128 height 18
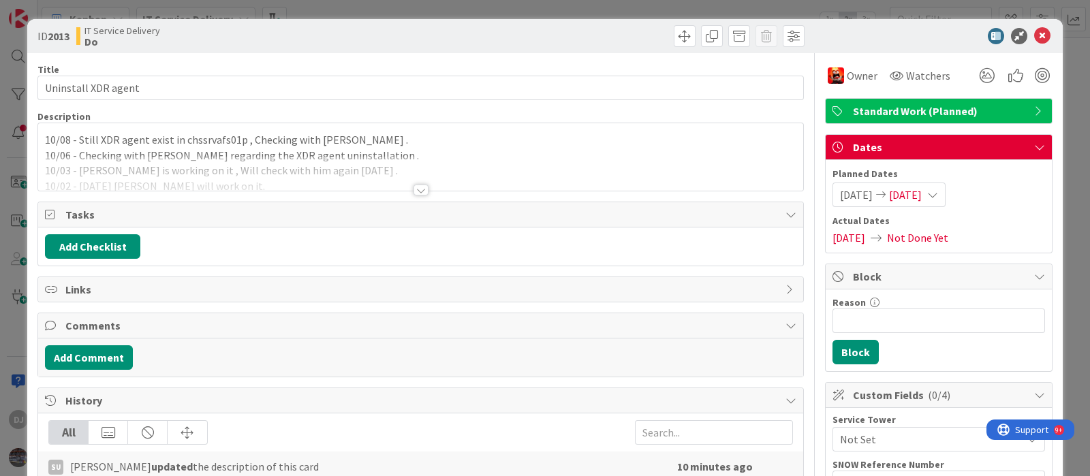
click at [539, 153] on div "10/08 - Still XDR agent exist in chssrvafs01p , Checking with [PERSON_NAME] . 1…" at bounding box center [420, 159] width 765 height 61
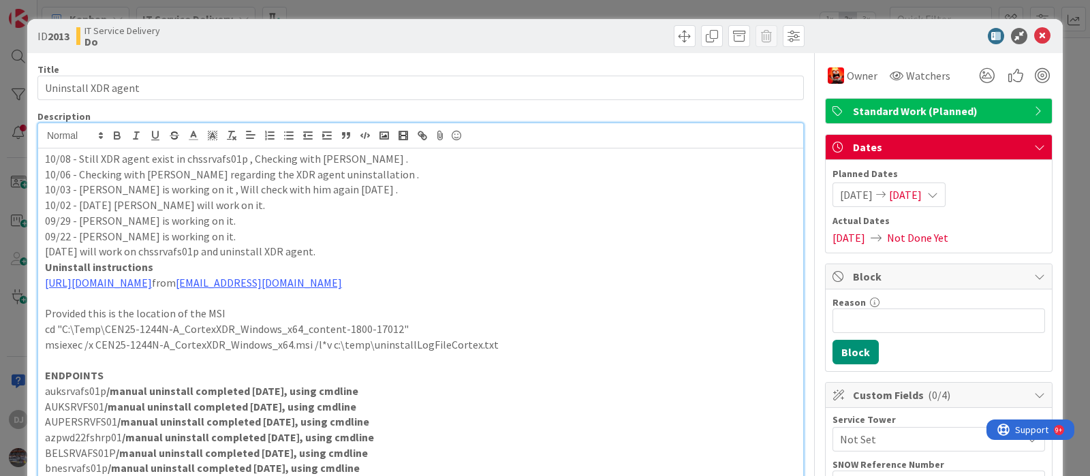
click at [505, 7] on div "ID 2013 IT Service Delivery Do Title 19 / 128 Uninstall XDR agent Description D…" at bounding box center [545, 238] width 1090 height 476
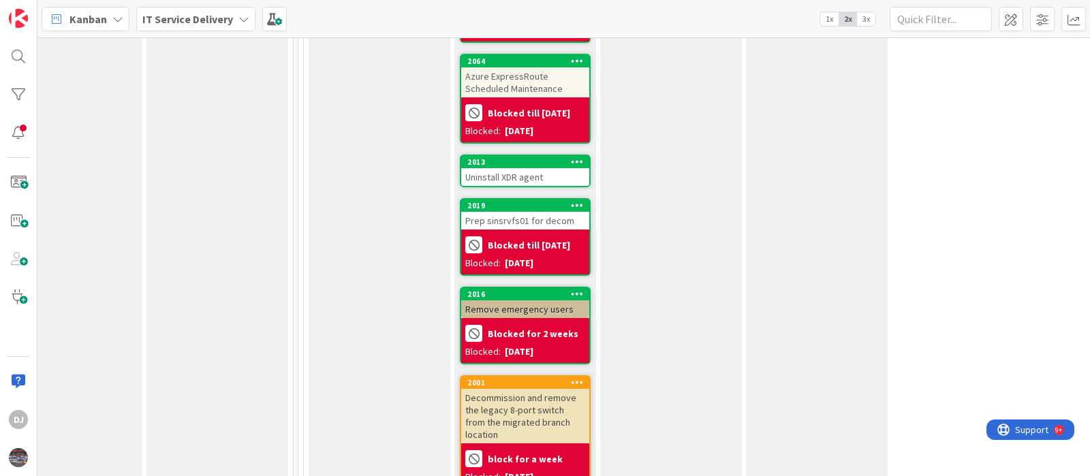
click at [537, 213] on div "Prep sinsrvfs01 for decom" at bounding box center [525, 221] width 128 height 18
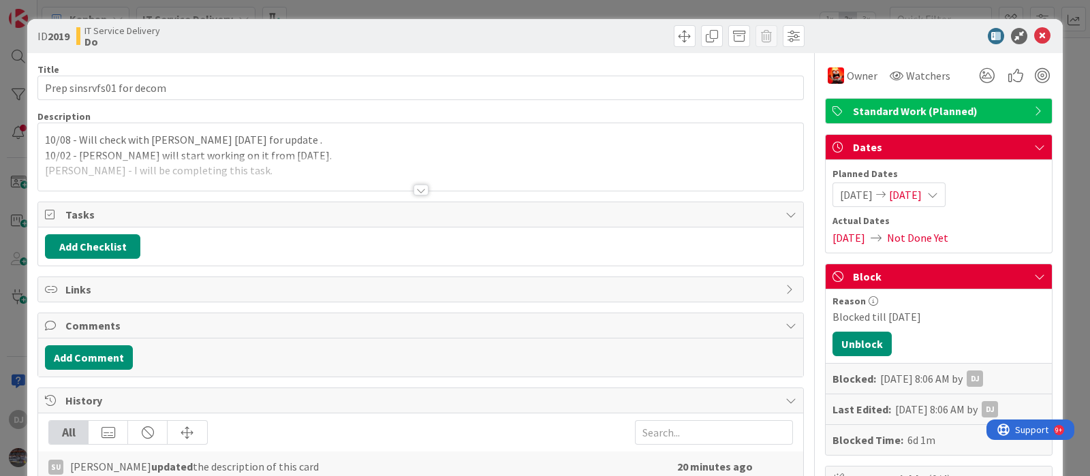
click at [538, 177] on div at bounding box center [420, 173] width 765 height 35
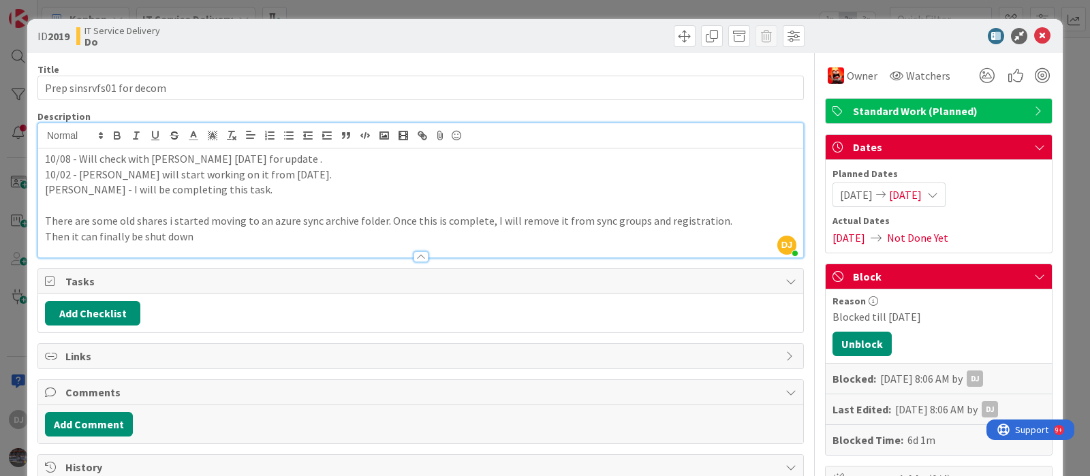
click at [546, 7] on div "ID 2019 IT Service Delivery Do Title 25 / 128 Prep sinsrvfs01 for decom Descrip…" at bounding box center [545, 238] width 1090 height 476
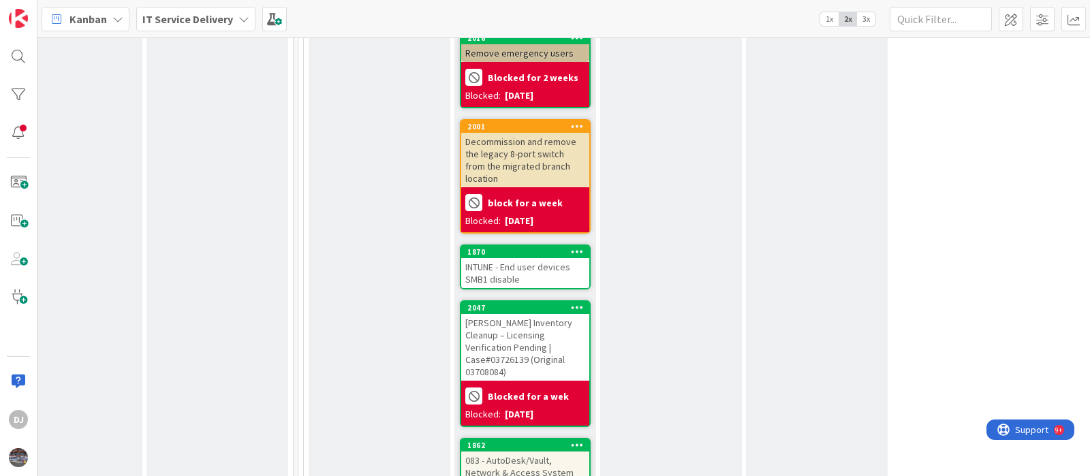
scroll to position [1618, 484]
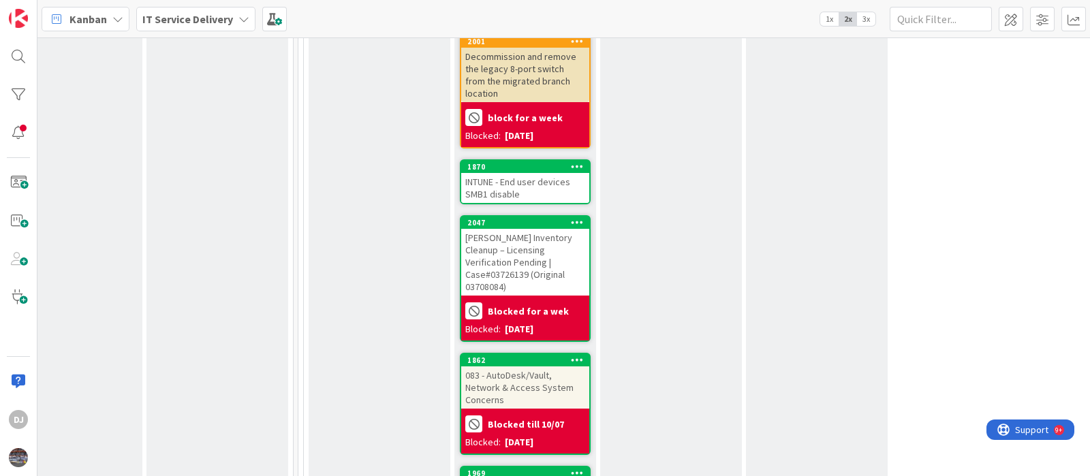
click at [545, 173] on div "INTUNE - End user devices SMB1 disable" at bounding box center [525, 188] width 128 height 30
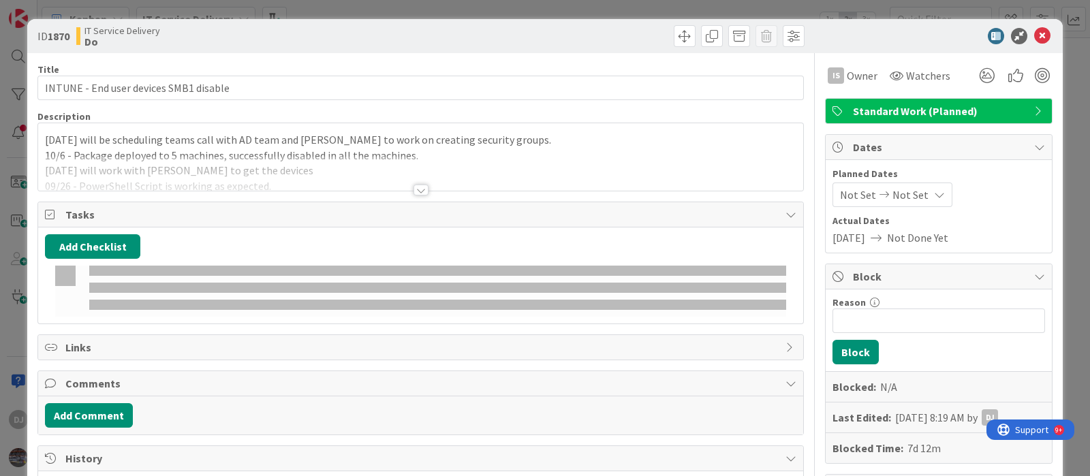
click at [545, 157] on div at bounding box center [420, 173] width 765 height 35
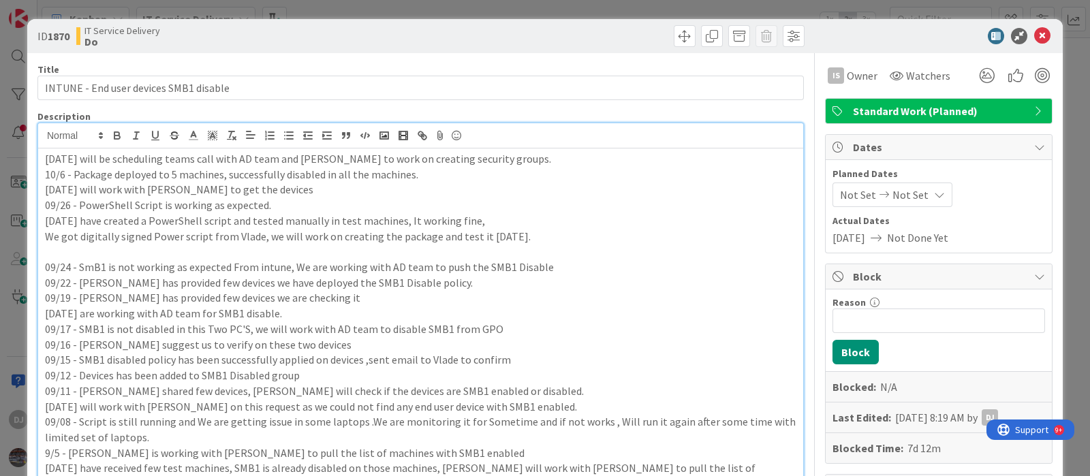
click at [606, 7] on div "ID 1870 IT Service Delivery Do Title 38 / 128 INTUNE - End user devices SMB1 di…" at bounding box center [545, 238] width 1090 height 476
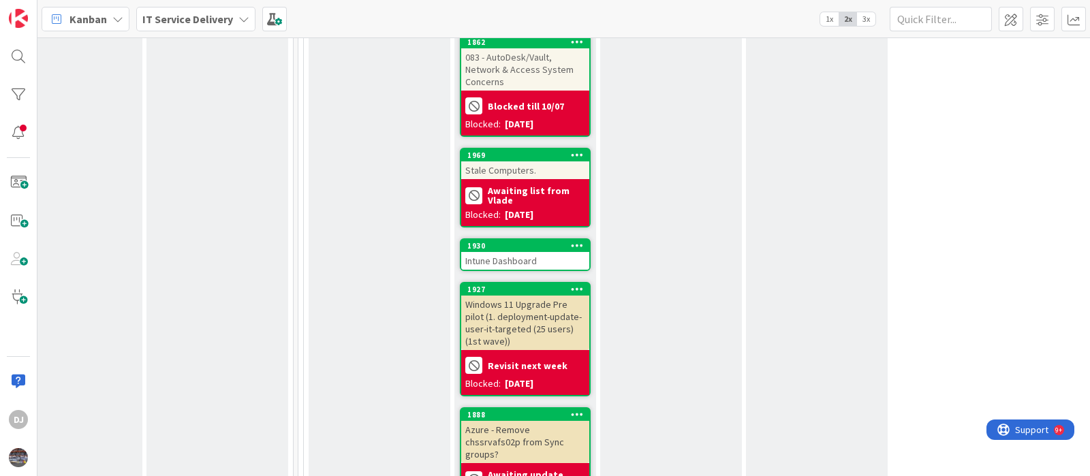
scroll to position [1959, 484]
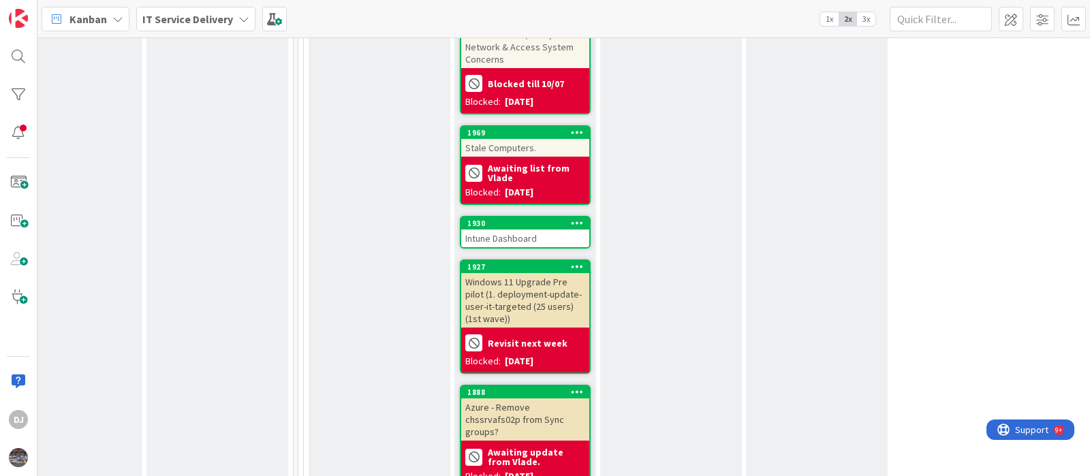
click at [538, 230] on div "Intune Dashboard" at bounding box center [525, 239] width 128 height 18
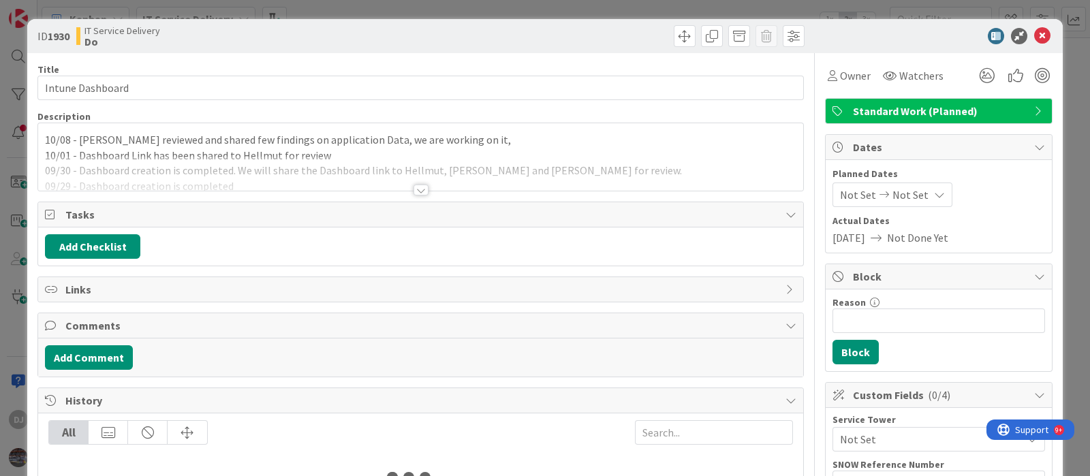
click at [559, 183] on div at bounding box center [420, 173] width 765 height 35
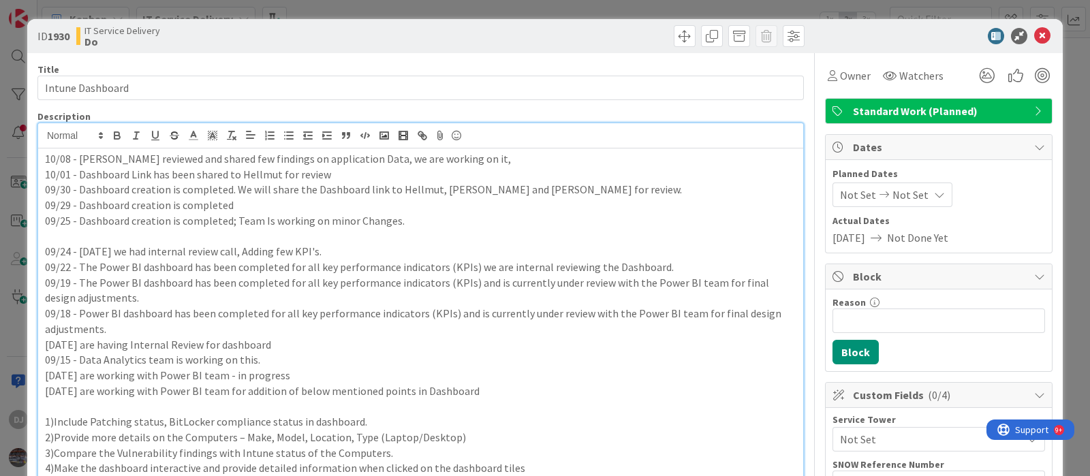
click at [589, 10] on div "ID 1930 IT Service Delivery Do Title 16 / 128 Intune Dashboard Description DJ […" at bounding box center [545, 238] width 1090 height 476
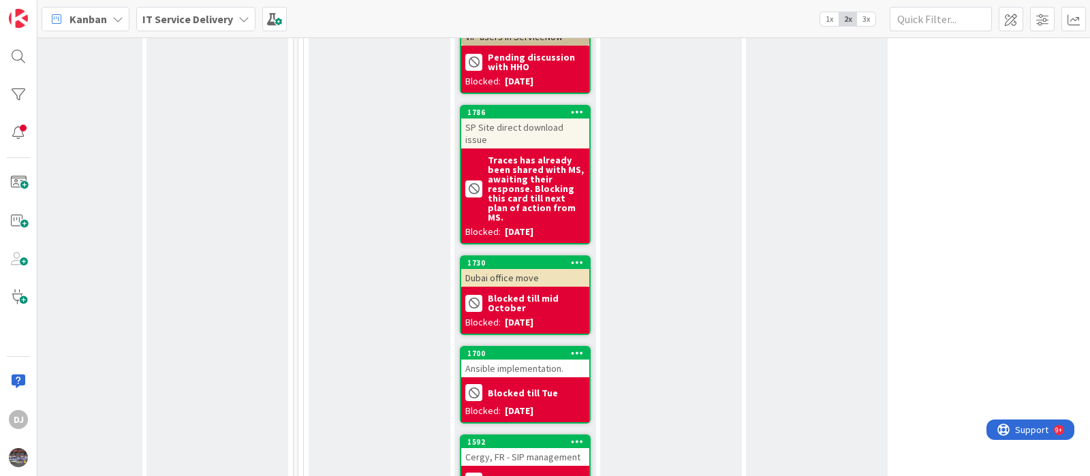
scroll to position [2555, 484]
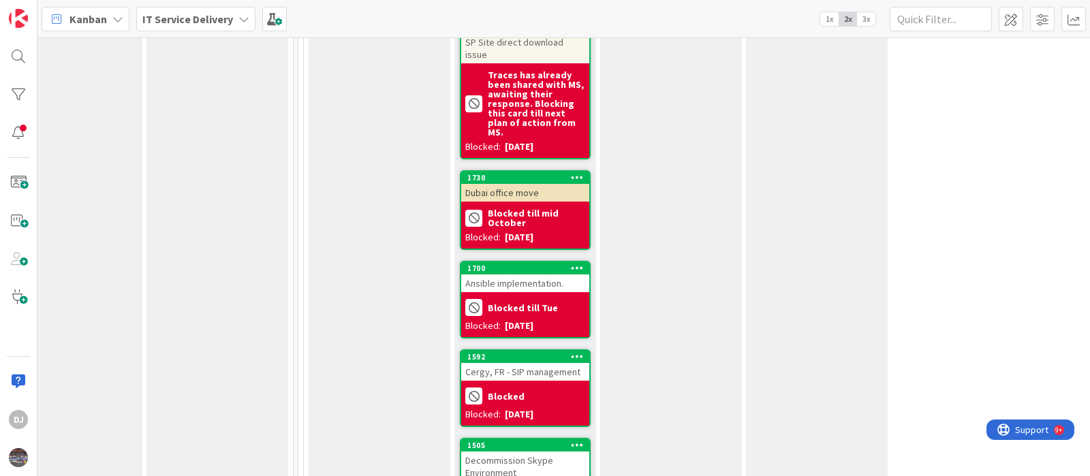
click at [569, 275] on div "Ansible implementation." at bounding box center [525, 284] width 128 height 18
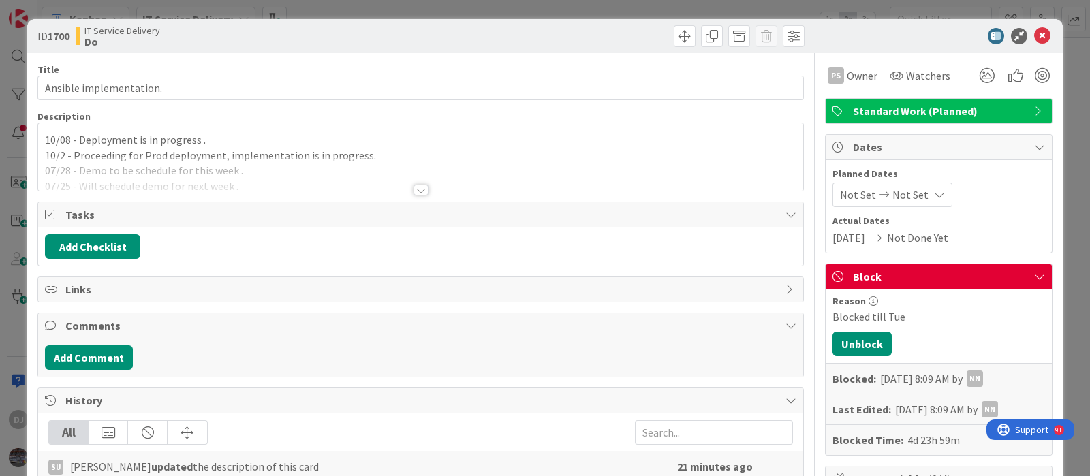
click at [552, 179] on div at bounding box center [420, 173] width 765 height 35
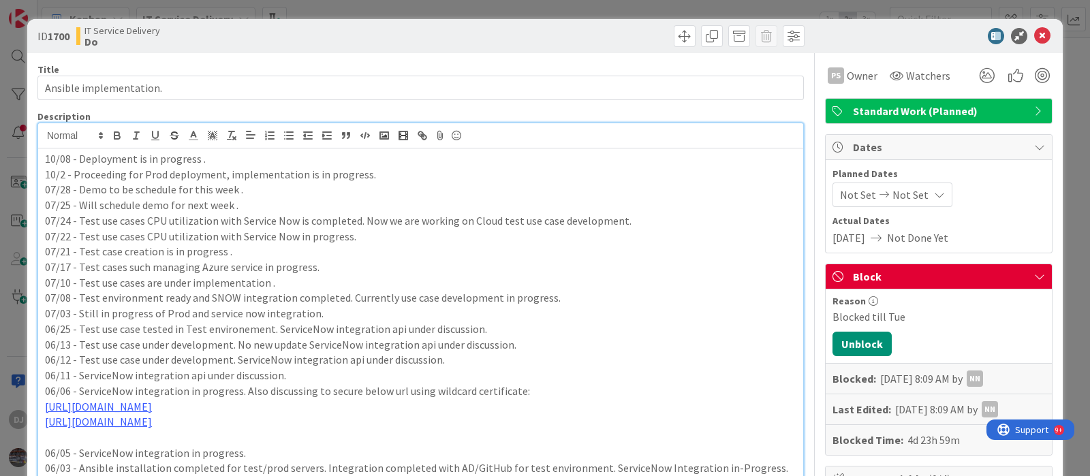
click at [521, 8] on div "ID 1700 IT Service Delivery Do Title 23 / 128 Ansible implementation. Descripti…" at bounding box center [545, 238] width 1090 height 476
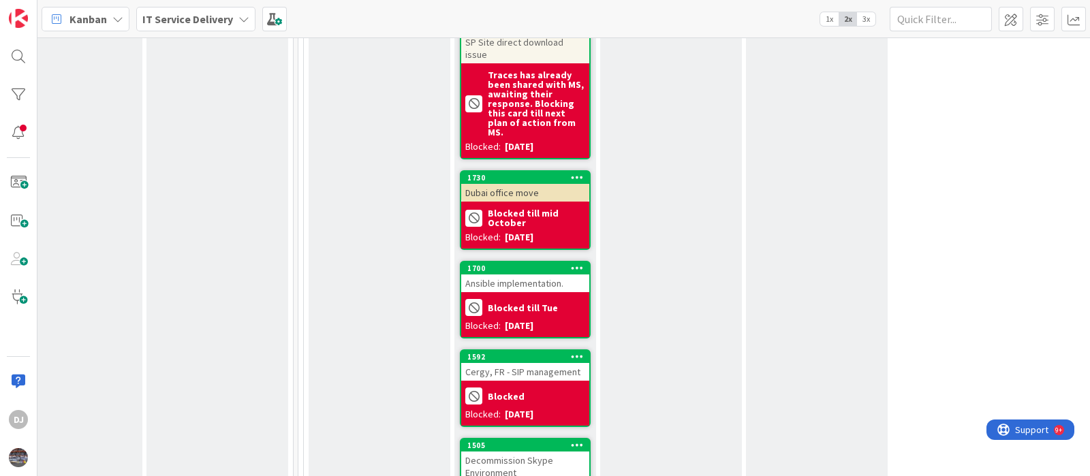
click at [563, 275] on div "Ansible implementation." at bounding box center [525, 284] width 128 height 18
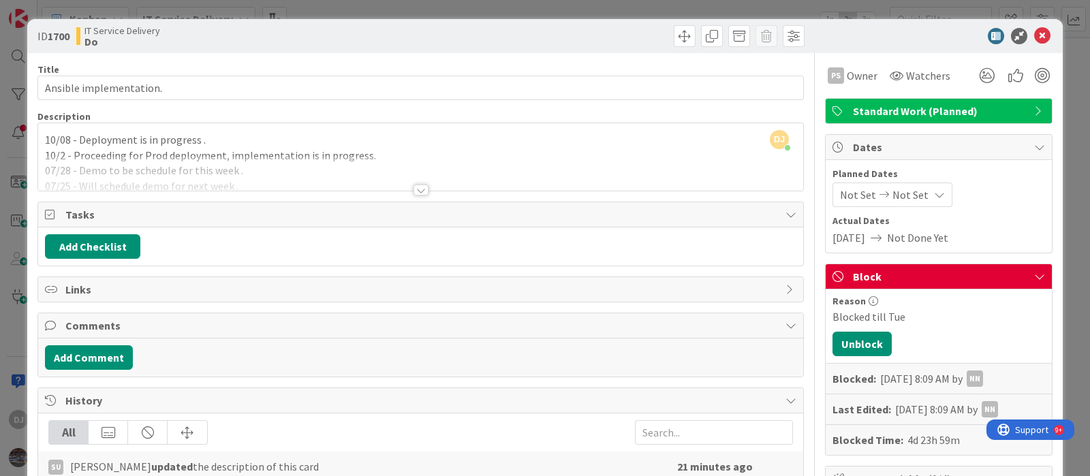
click at [513, 15] on div "ID 1700 IT Service Delivery Do Title 23 / 128 Ansible implementation. Descripti…" at bounding box center [545, 238] width 1090 height 476
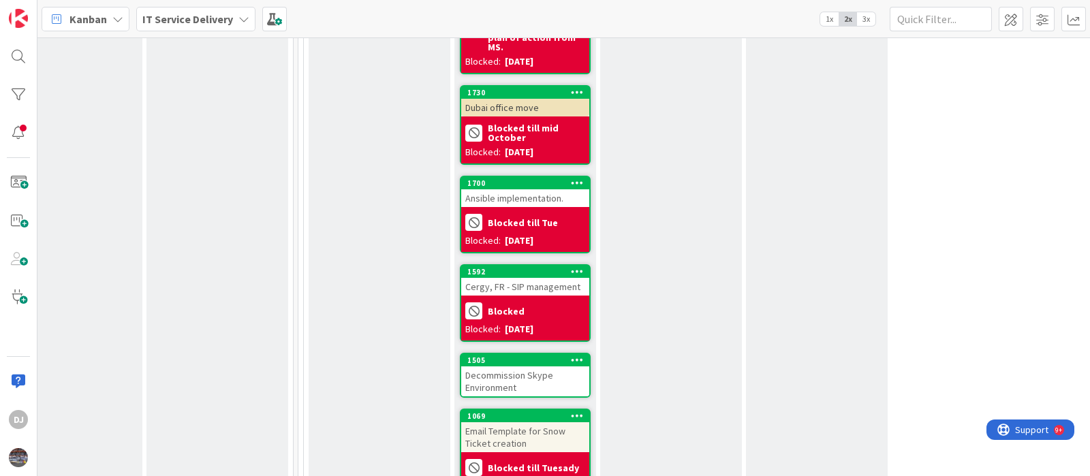
scroll to position [2725, 484]
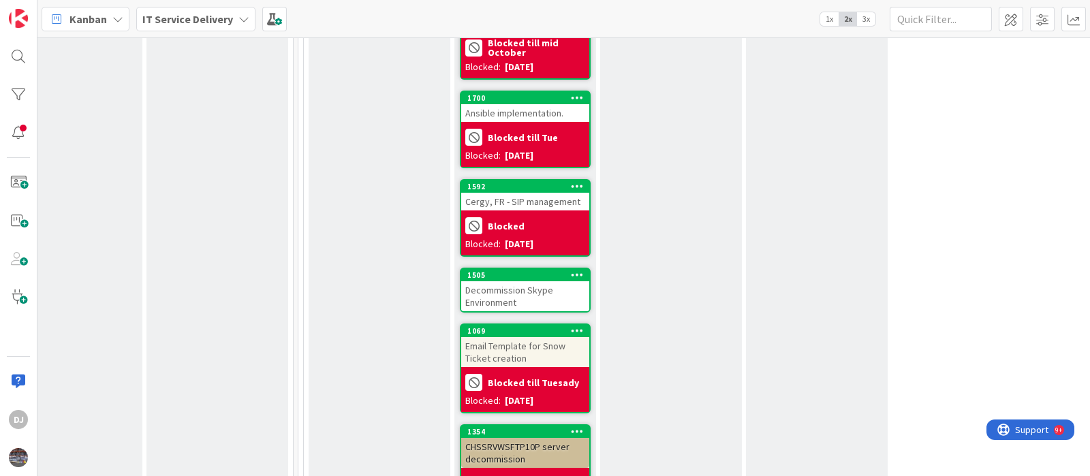
click at [541, 281] on div "Decommission Skype Environment" at bounding box center [525, 296] width 128 height 30
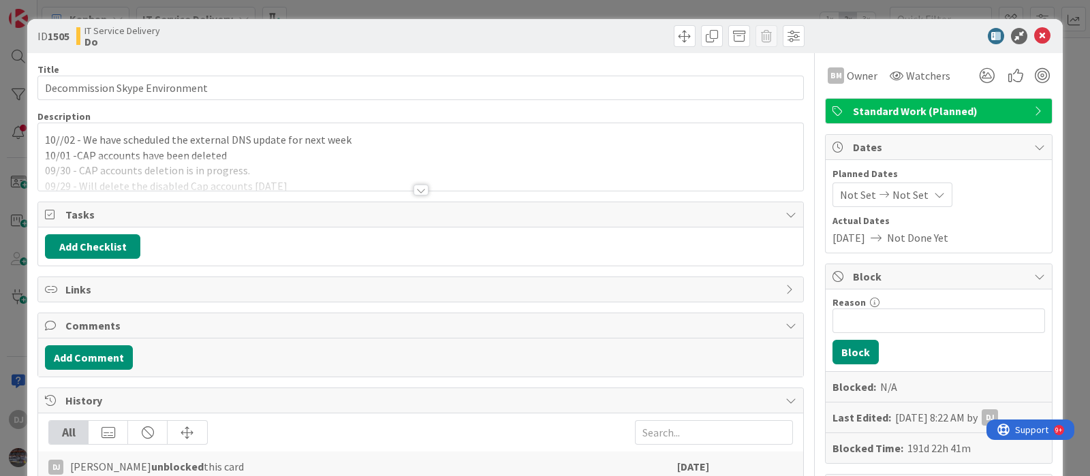
click at [596, 159] on div at bounding box center [420, 173] width 765 height 35
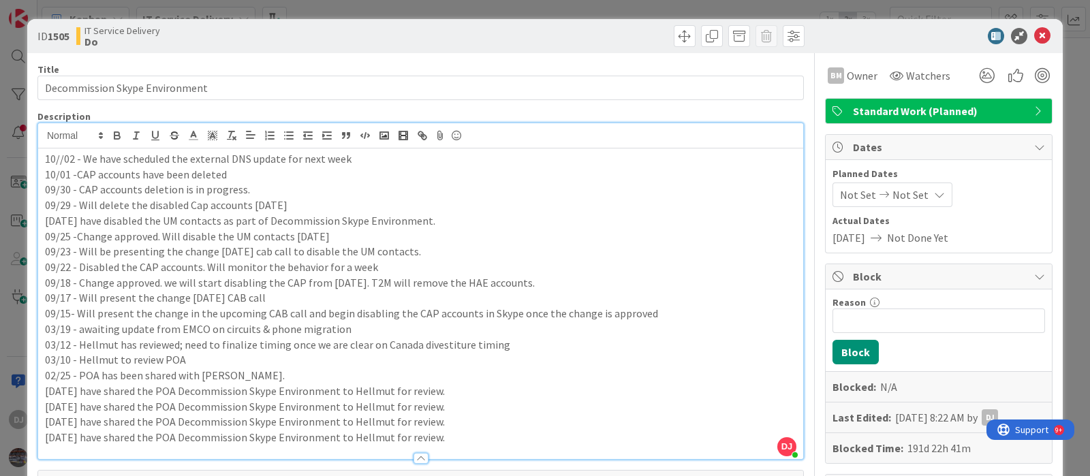
click at [580, 9] on div "ID 1505 IT Service Delivery Do Title 30 / 128 Decommission Skype Environment De…" at bounding box center [545, 238] width 1090 height 476
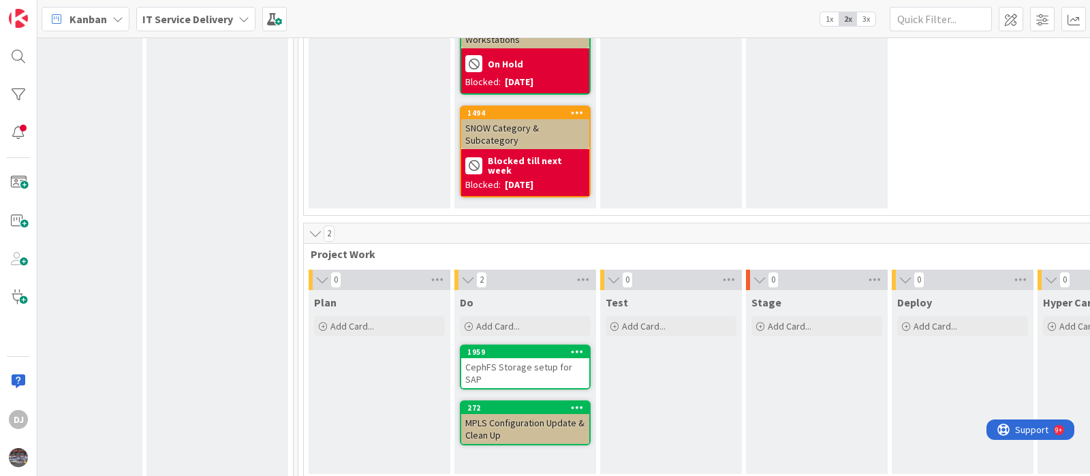
scroll to position [3322, 484]
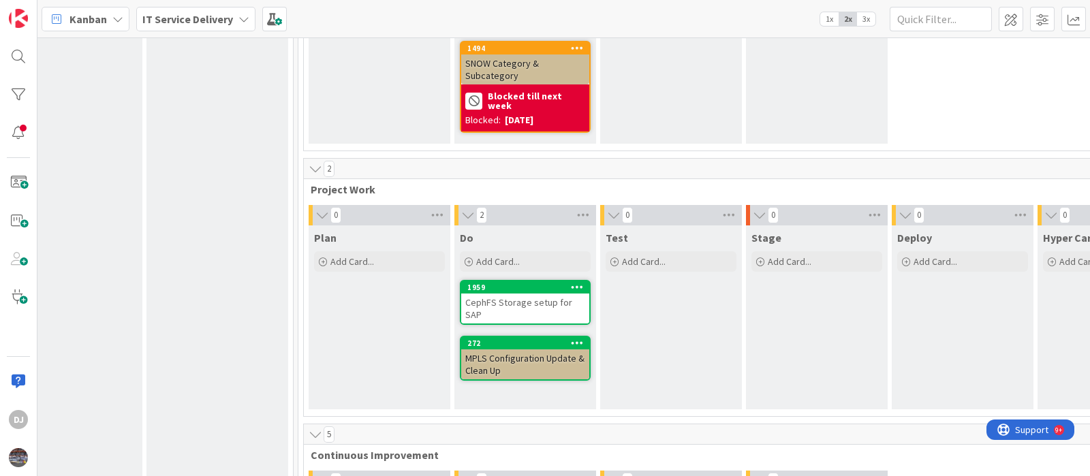
click at [532, 294] on div "CephFS Storage setup for SAP" at bounding box center [525, 309] width 128 height 30
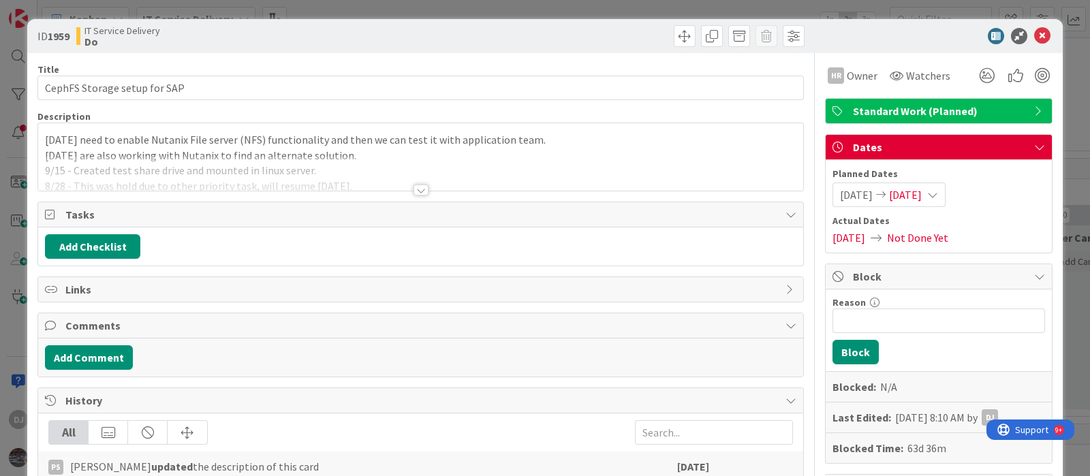
click at [540, 173] on div at bounding box center [420, 173] width 765 height 35
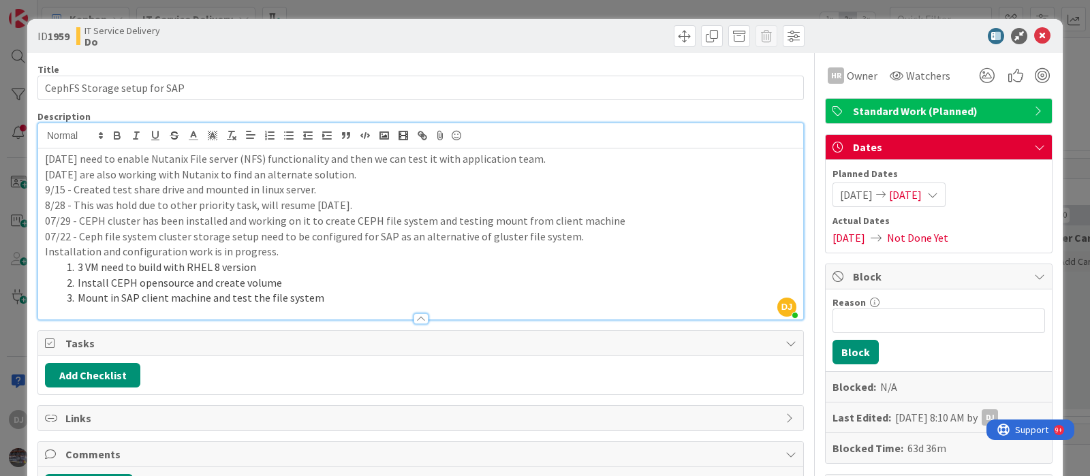
drag, startPoint x: 552, startPoint y: 12, endPoint x: 576, endPoint y: 76, distance: 69.0
click at [552, 11] on div "ID 1959 IT Service Delivery Do Title 28 / 128 CephFS Storage setup for SAP Desc…" at bounding box center [545, 238] width 1090 height 476
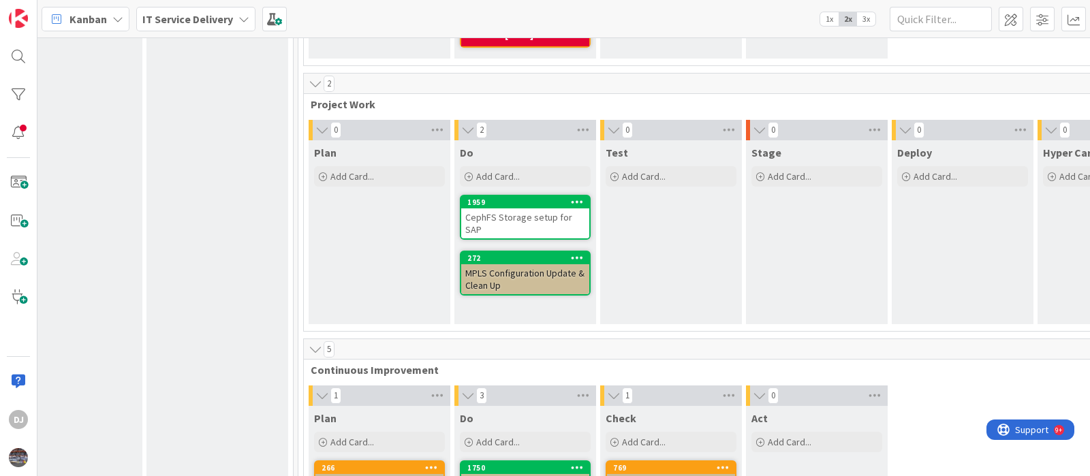
click at [543, 264] on div "MPLS Configuration Update & Clean Up" at bounding box center [525, 279] width 128 height 30
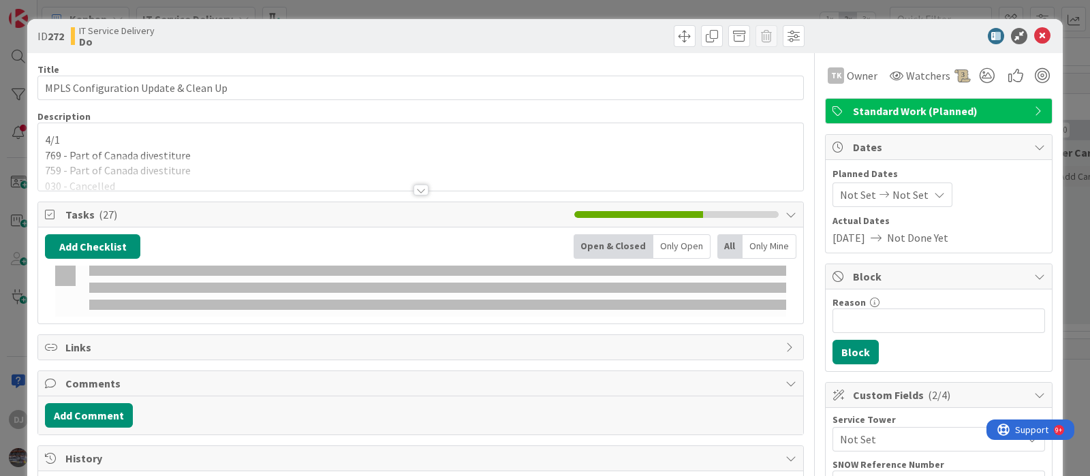
drag, startPoint x: 649, startPoint y: 170, endPoint x: 664, endPoint y: 191, distance: 26.5
click at [649, 170] on div at bounding box center [420, 173] width 765 height 35
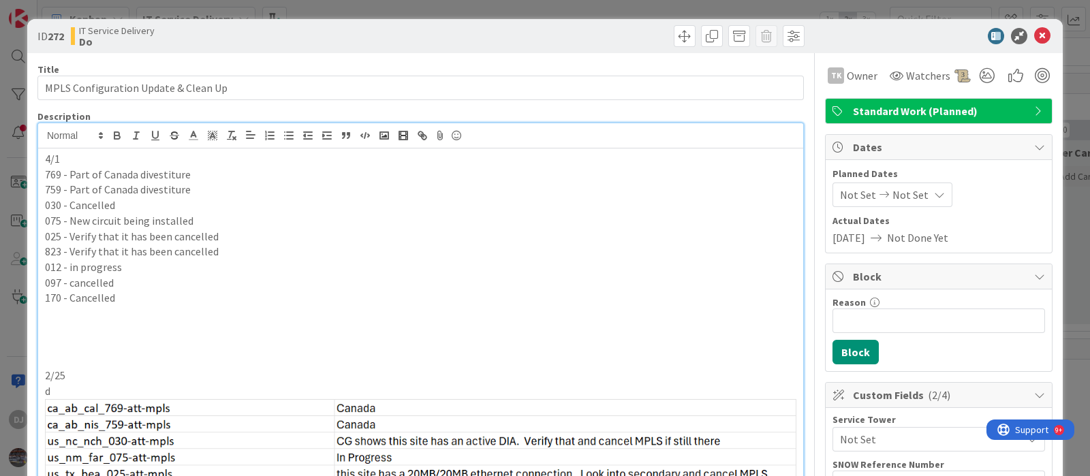
click at [579, 4] on div "ID 272 IT Service Delivery Do Title 36 / 128 MPLS Configuration Update & Clean …" at bounding box center [545, 238] width 1090 height 476
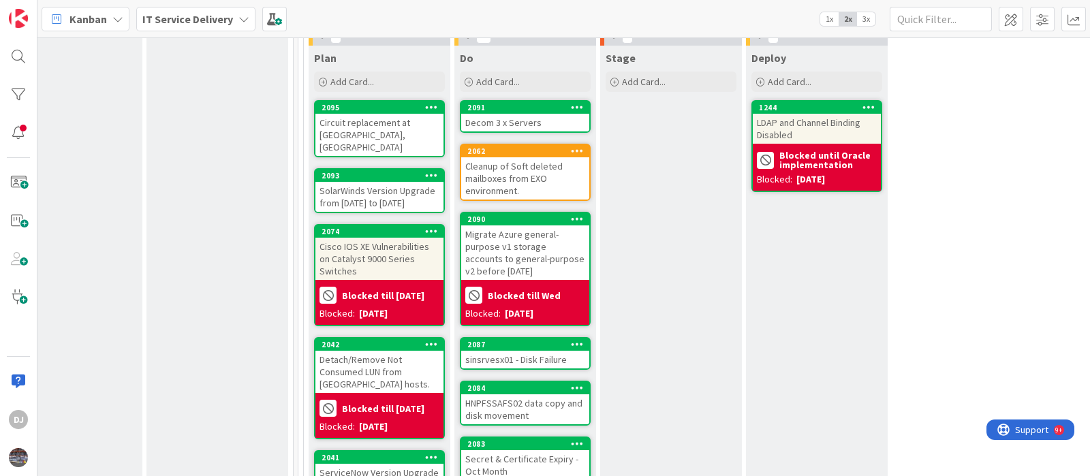
scroll to position [426, 484]
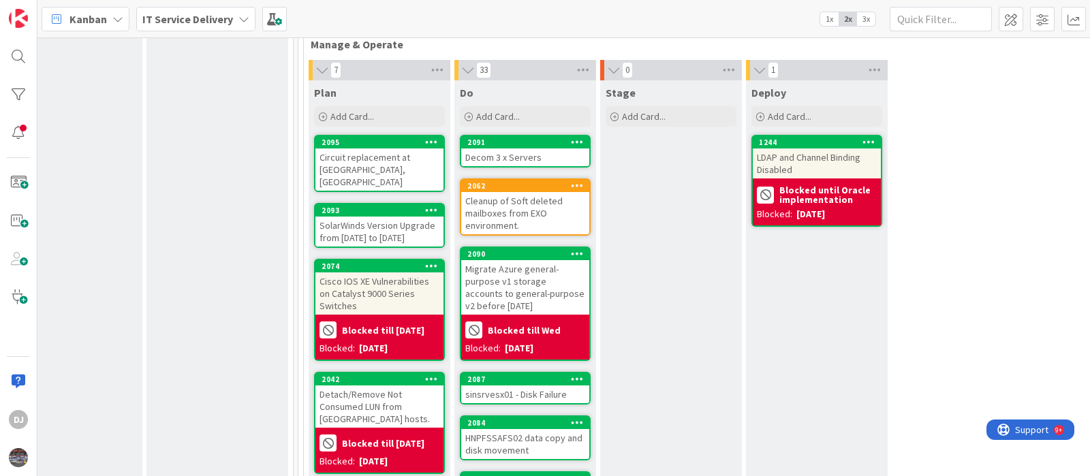
click at [402, 167] on div "Circuit replacement at [GEOGRAPHIC_DATA], [GEOGRAPHIC_DATA]" at bounding box center [379, 170] width 128 height 42
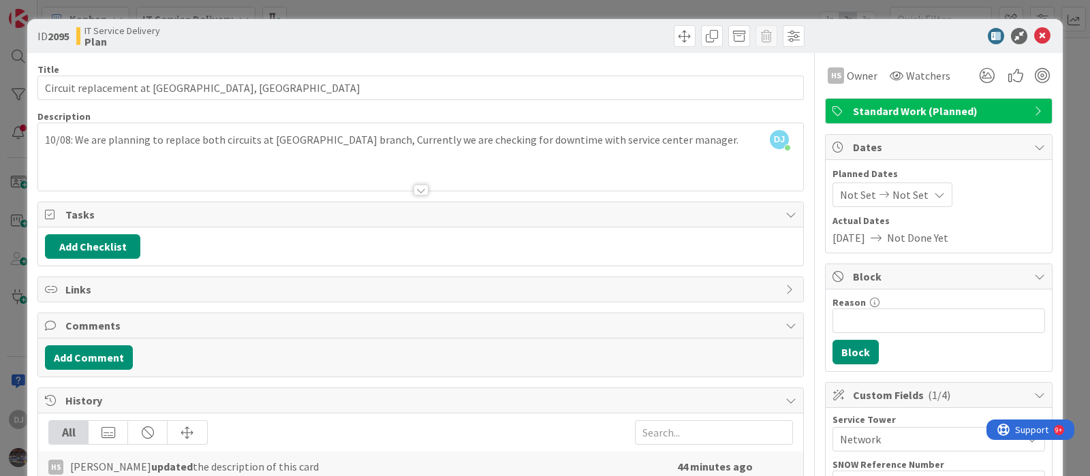
click at [535, 8] on div "ID 2095 IT Service Delivery Plan Title 43 / 128 Circuit replacement at [GEOGRAP…" at bounding box center [545, 238] width 1090 height 476
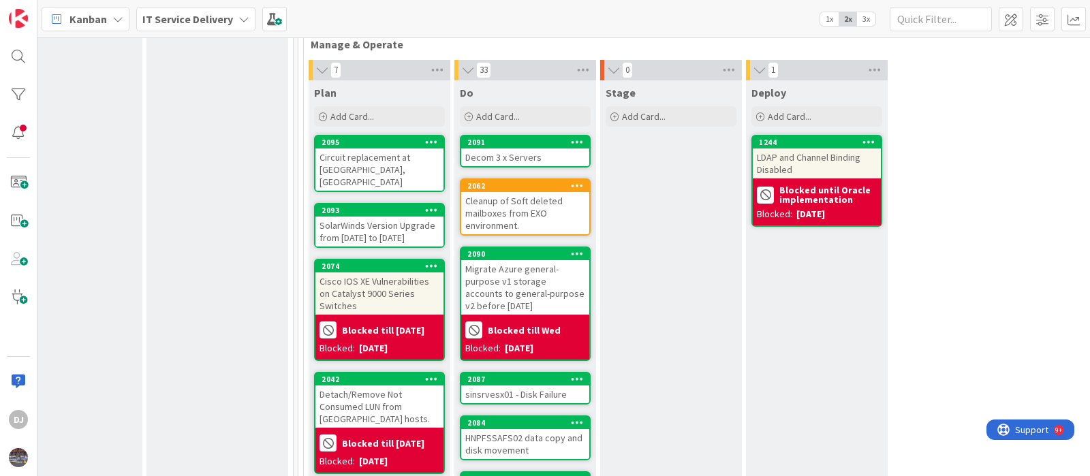
click at [411, 217] on div "SolarWinds Version Upgrade from [DATE] to [DATE]" at bounding box center [379, 232] width 128 height 30
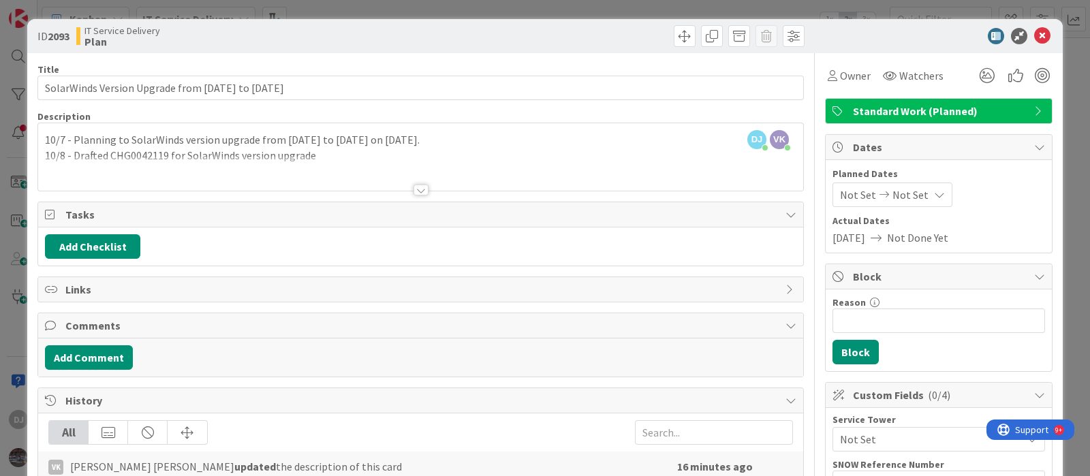
click at [678, 173] on div at bounding box center [420, 173] width 765 height 35
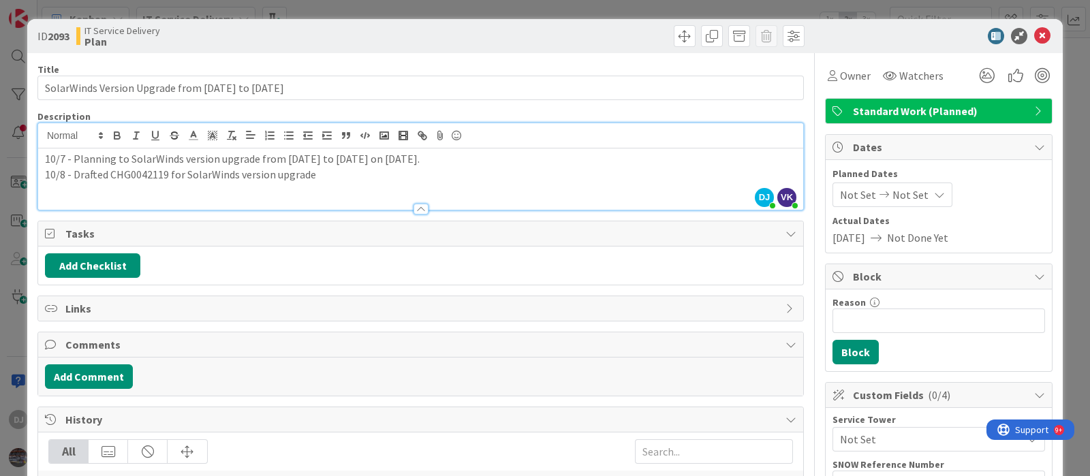
click at [508, 4] on div "ID 2093 IT Service Delivery Plan Title 52 / 128 SolarWinds Version Upgrade from…" at bounding box center [545, 238] width 1090 height 476
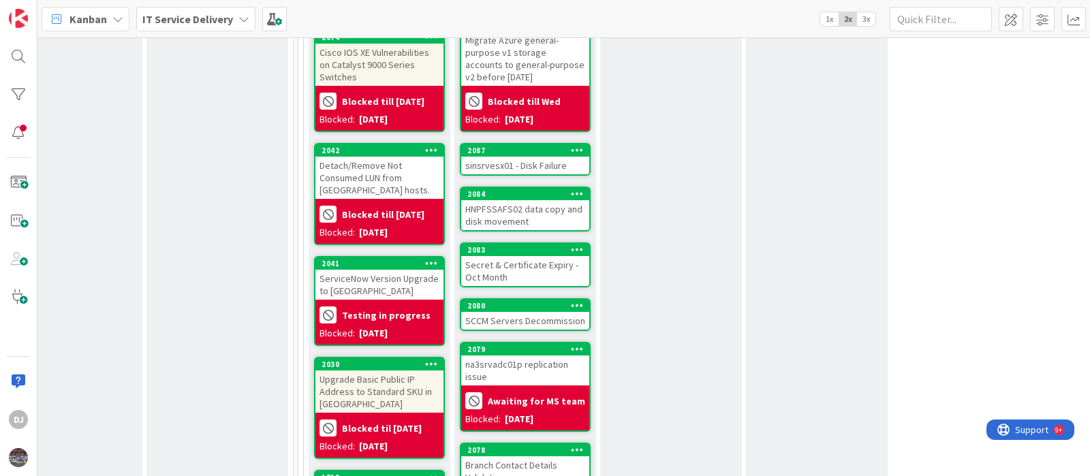
scroll to position [681, 484]
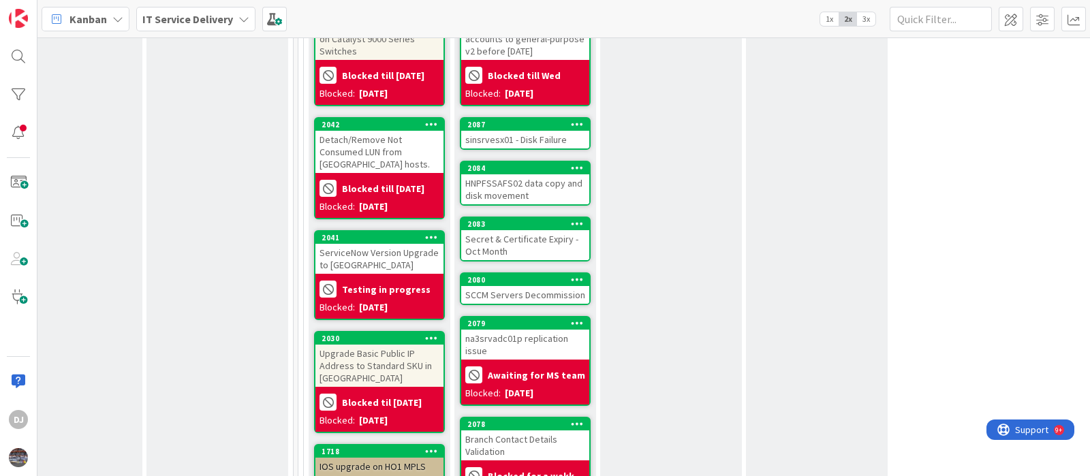
click at [409, 131] on div "Detach/Remove Not Consumed LUN from [GEOGRAPHIC_DATA] hosts." at bounding box center [379, 152] width 128 height 42
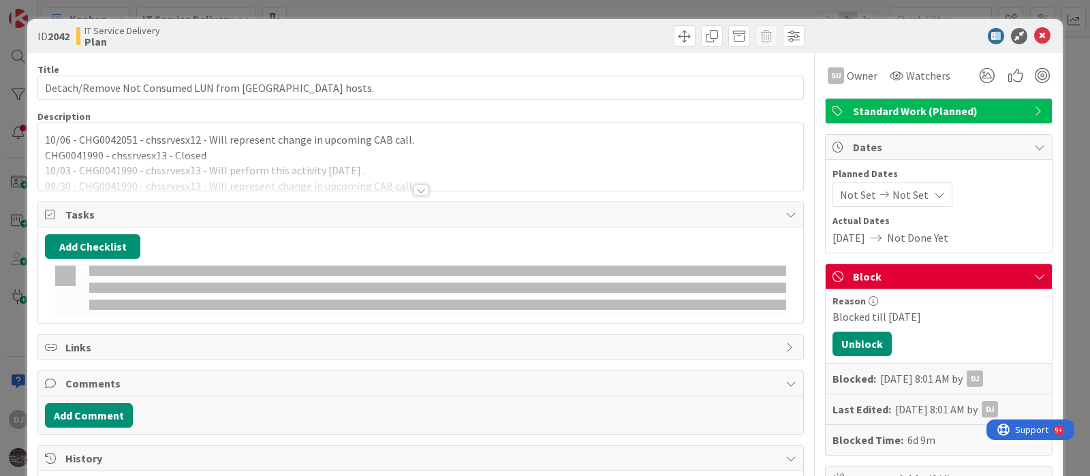
click at [532, 172] on div at bounding box center [420, 173] width 765 height 35
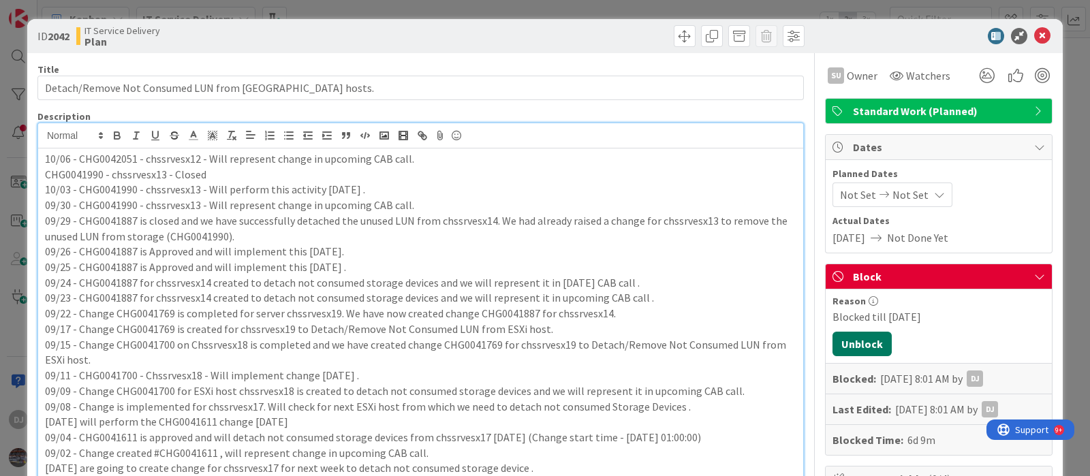
drag, startPoint x: 831, startPoint y: 350, endPoint x: 801, endPoint y: 339, distance: 31.9
click at [833, 350] on button "Unblock" at bounding box center [862, 344] width 59 height 25
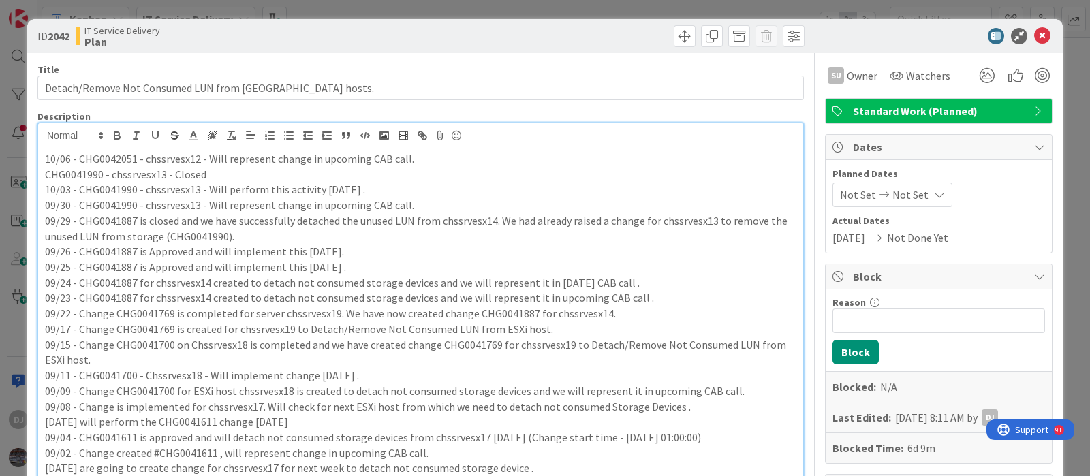
click at [531, 8] on div "ID 2042 IT Service Delivery Plan Title 48 / 128 Detach/Remove Not Consumed LUN …" at bounding box center [545, 238] width 1090 height 476
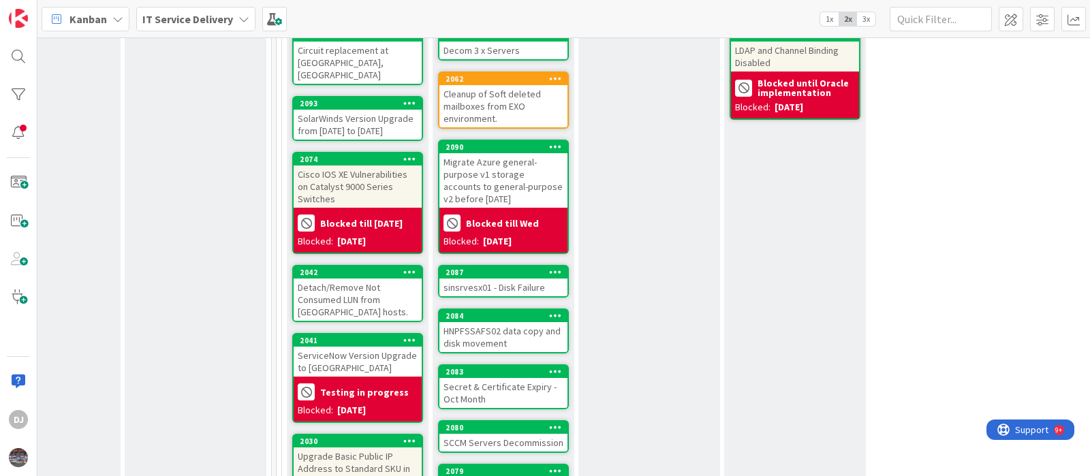
scroll to position [596, 506]
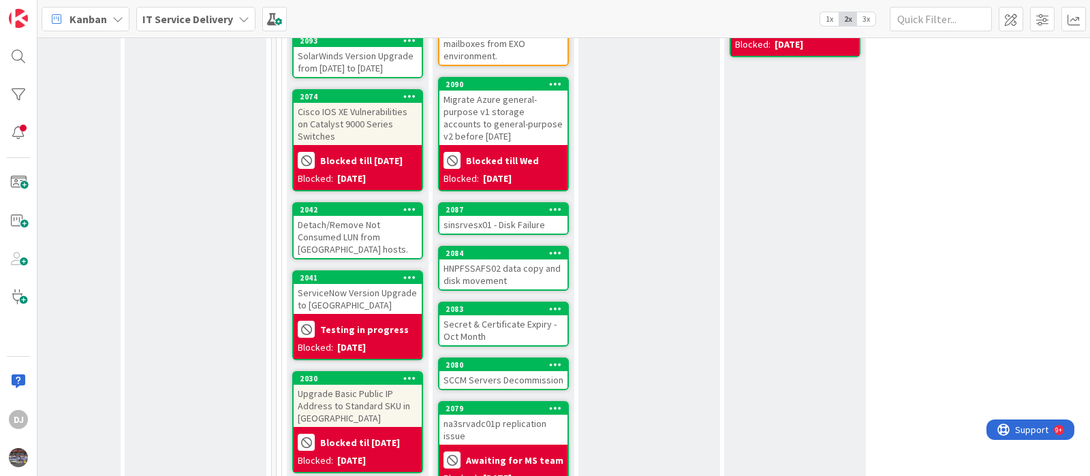
click at [534, 216] on div "sinsrvesx01 - Disk Failure" at bounding box center [504, 225] width 128 height 18
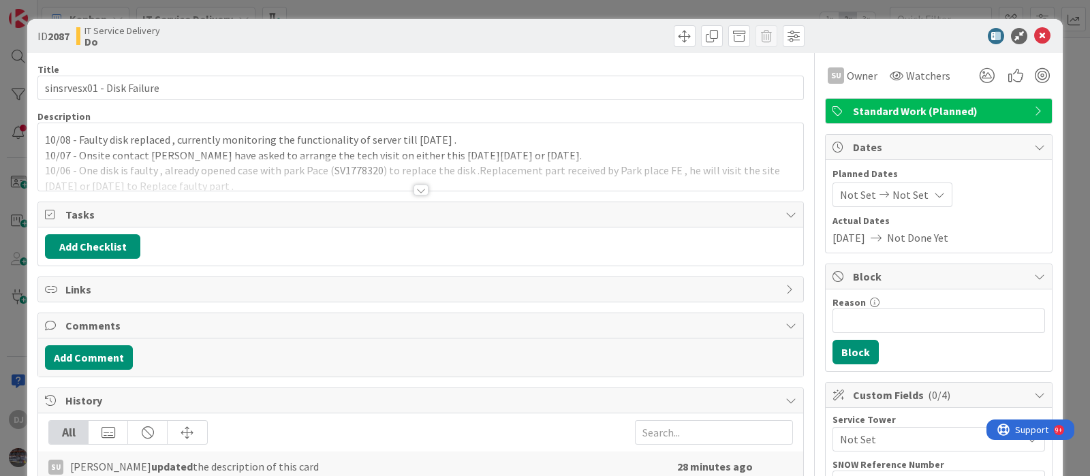
click at [471, 13] on div "ID 2087 IT Service Delivery Do Title 27 / 128 sinsrvesx01 - Disk Failure Descri…" at bounding box center [545, 238] width 1090 height 476
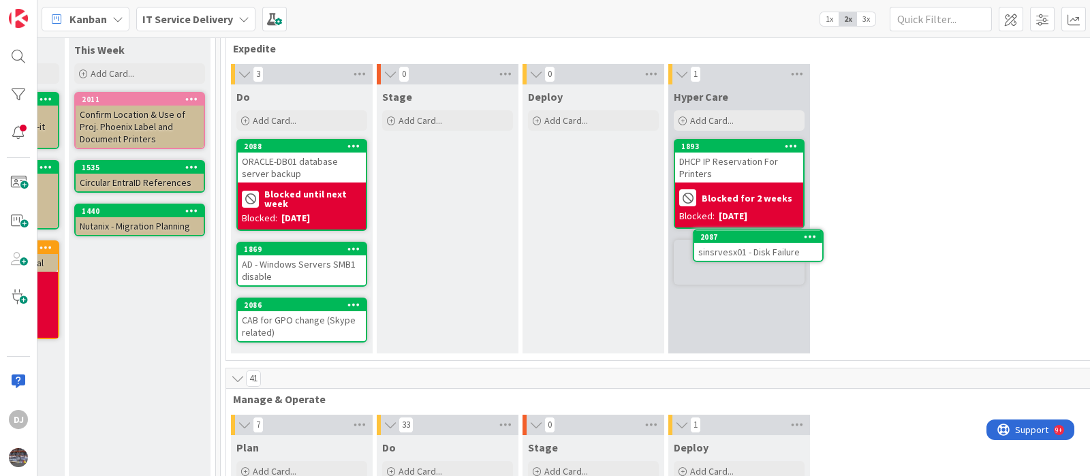
scroll to position [69, 562]
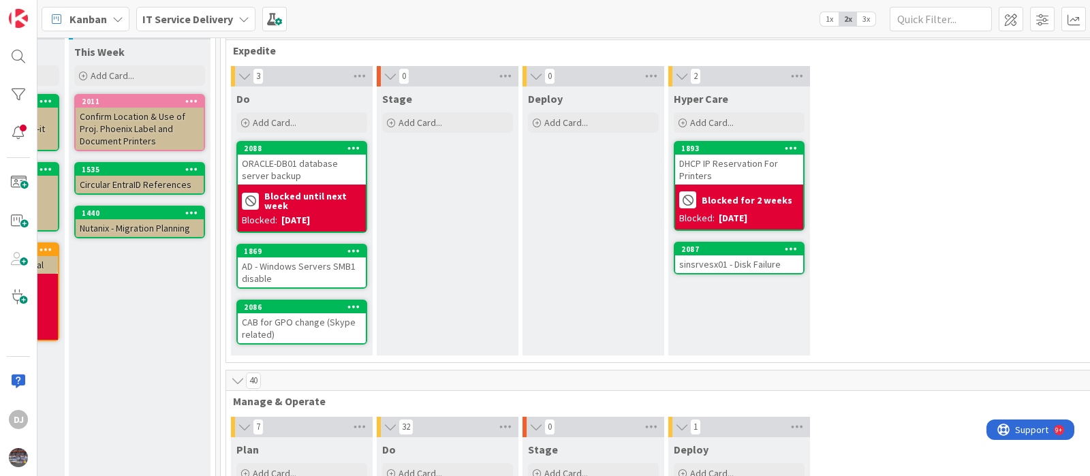
click at [739, 265] on div "sinsrvesx01 - Disk Failure" at bounding box center [739, 265] width 128 height 18
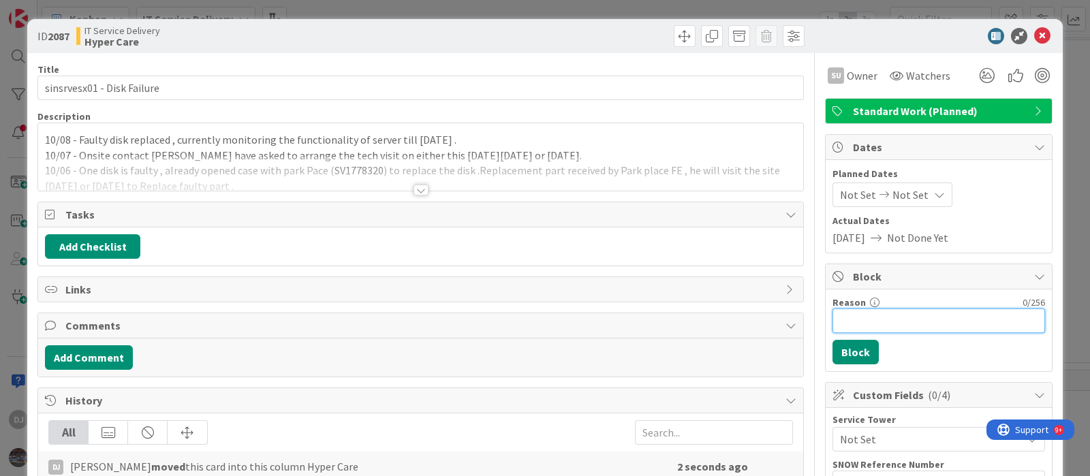
click at [875, 328] on input "Reason" at bounding box center [939, 321] width 213 height 25
type input "Monitoring till [DATE]"
click at [833, 345] on button "Block" at bounding box center [856, 352] width 46 height 25
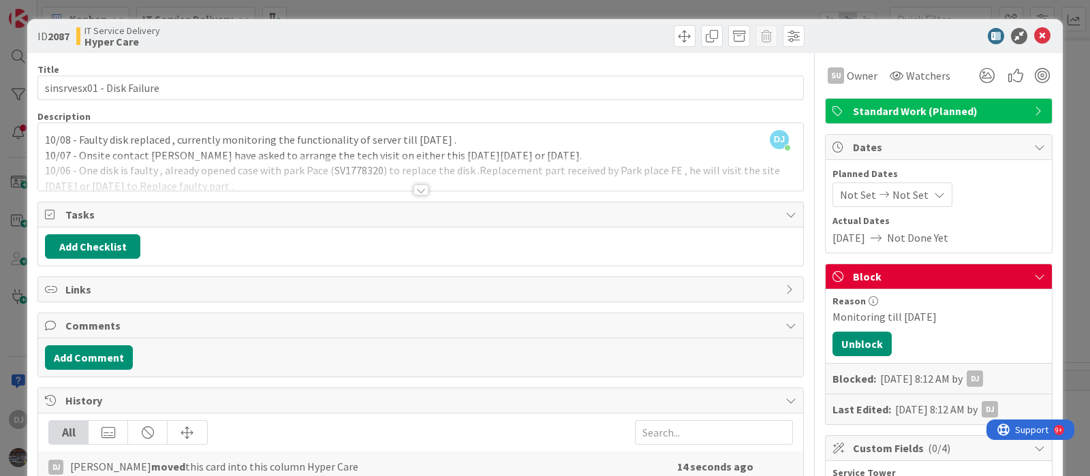
click at [514, 12] on div "ID 2087 IT Service Delivery Hyper Care Title 27 / 128 sinsrvesx01 - Disk Failur…" at bounding box center [545, 238] width 1090 height 476
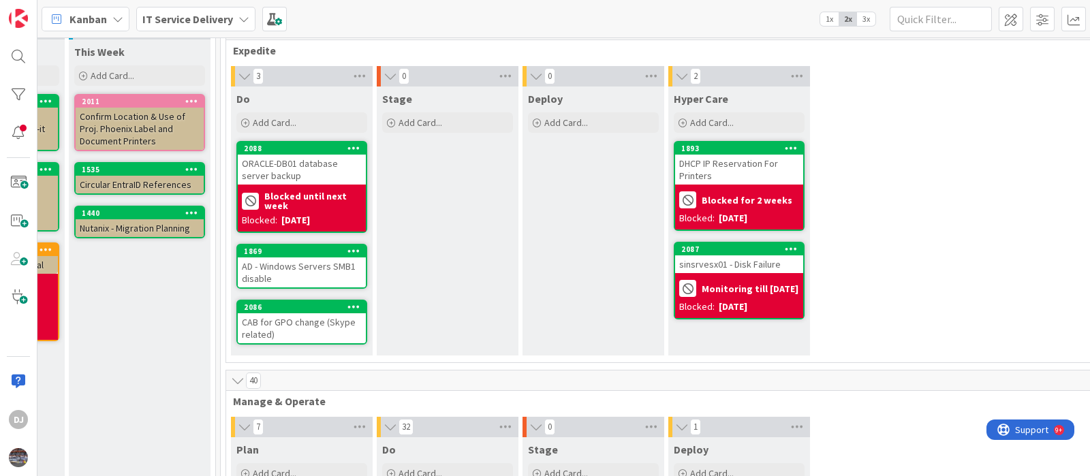
click at [307, 168] on div "ORACLE-DB01 database server backup" at bounding box center [302, 170] width 128 height 30
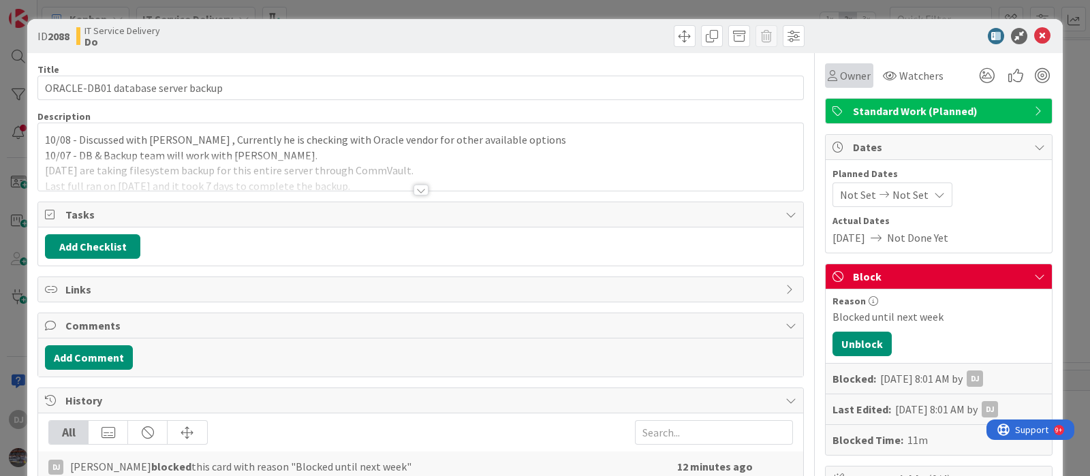
click at [844, 77] on span "Owner" at bounding box center [855, 75] width 31 height 16
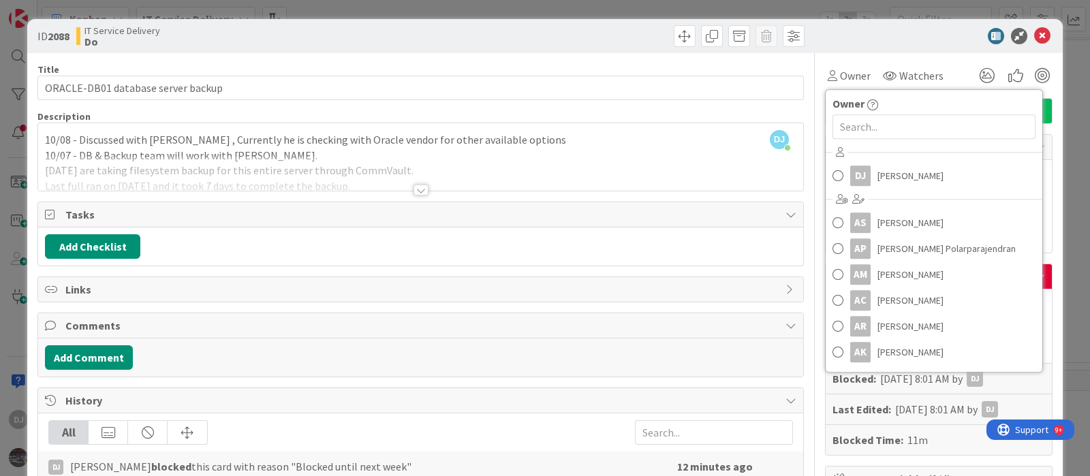
click at [470, 186] on div at bounding box center [420, 173] width 765 height 35
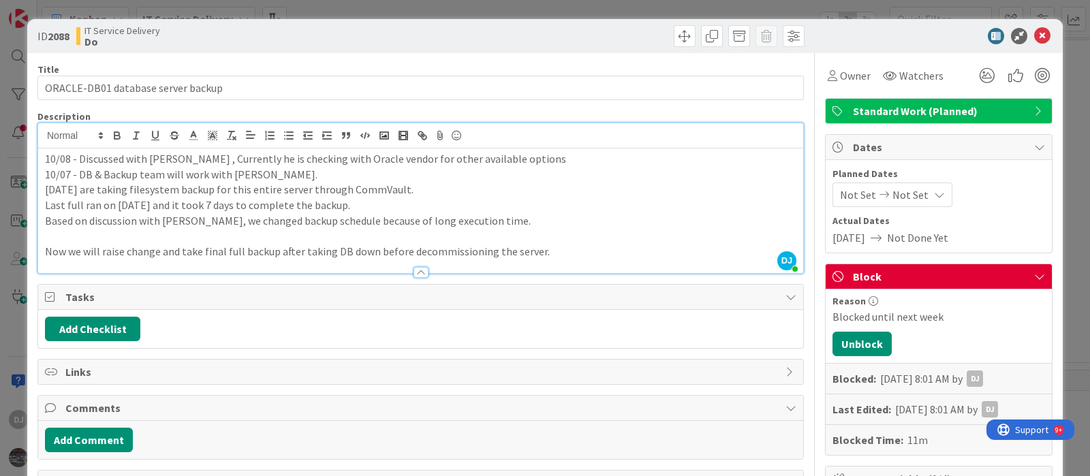
click at [525, 15] on div "ID 2088 IT Service Delivery Do Title 34 / 128 ORACLE-DB01 database server backu…" at bounding box center [545, 238] width 1090 height 476
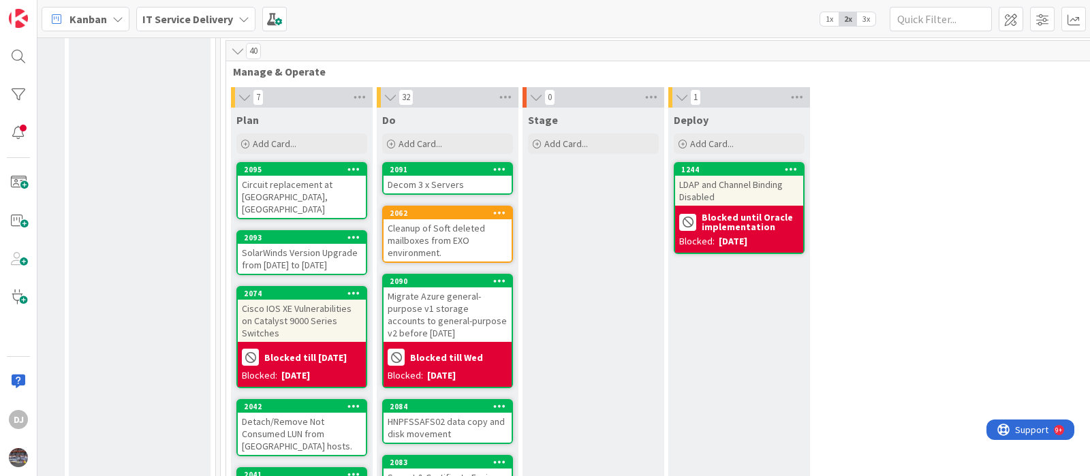
scroll to position [410, 562]
